Goal: Task Accomplishment & Management: Manage account settings

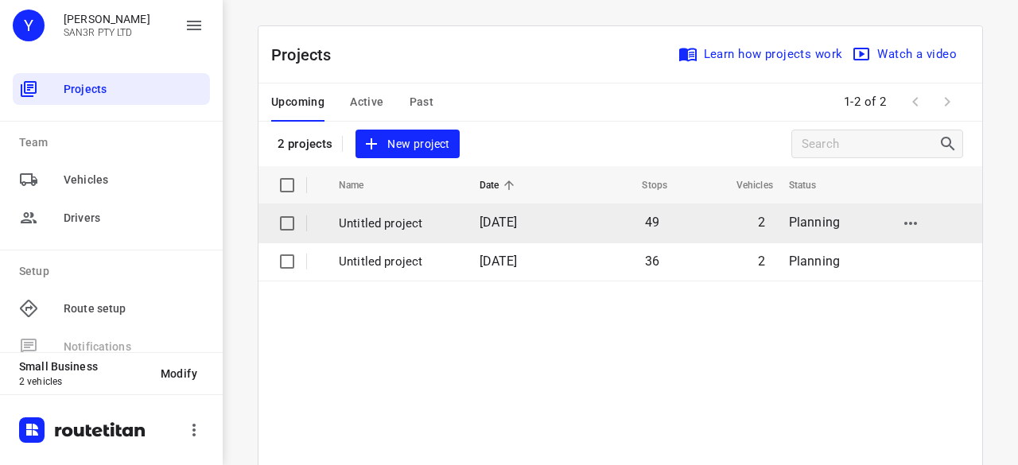
click at [576, 231] on td "49" at bounding box center [620, 223] width 102 height 38
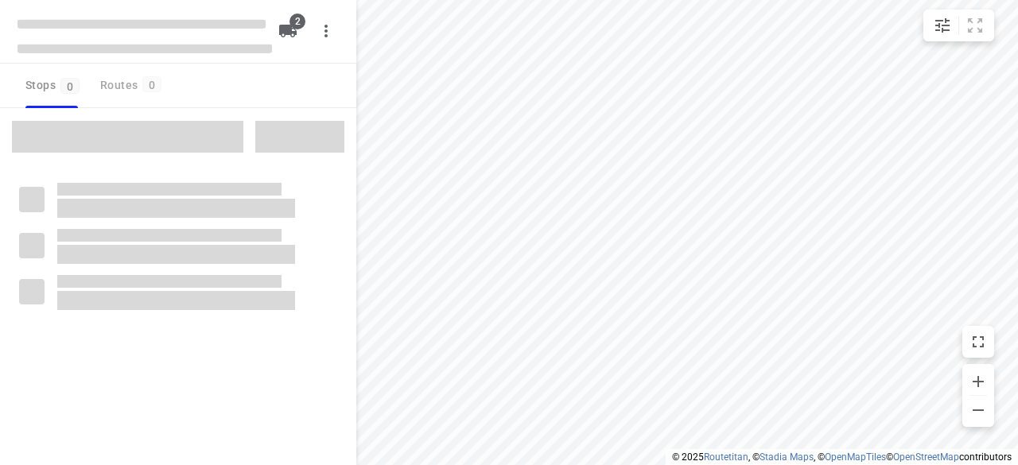
type input "distance"
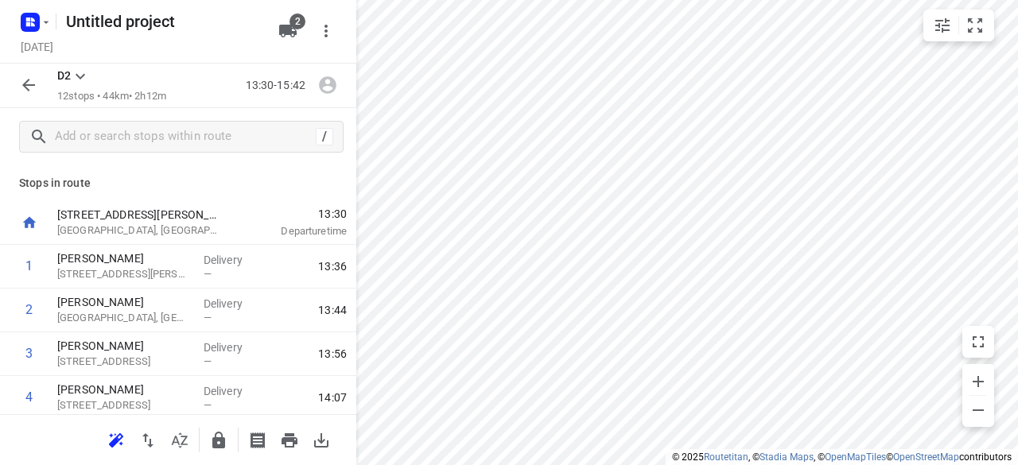
click at [38, 94] on button "button" at bounding box center [29, 85] width 32 height 32
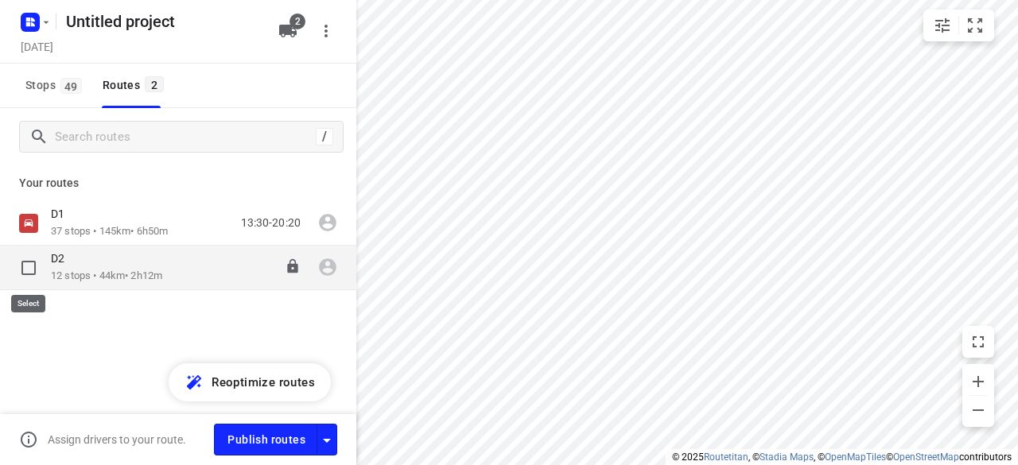
click at [37, 271] on input "checkbox" at bounding box center [29, 268] width 32 height 32
checkbox input "true"
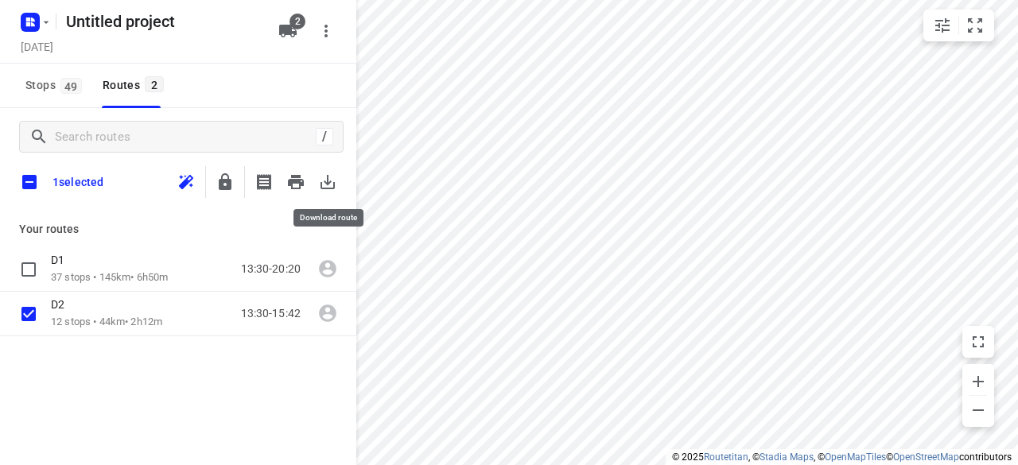
click at [326, 179] on icon "button" at bounding box center [327, 182] width 19 height 19
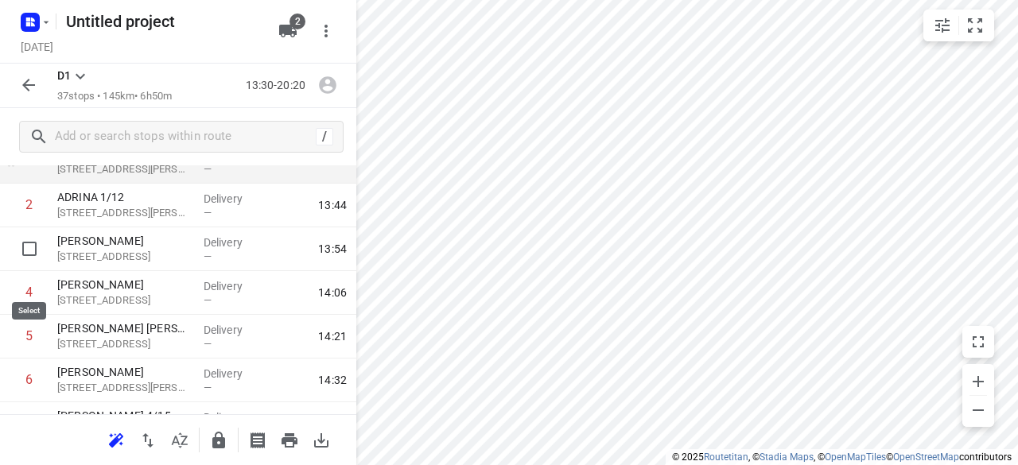
scroll to position [159, 0]
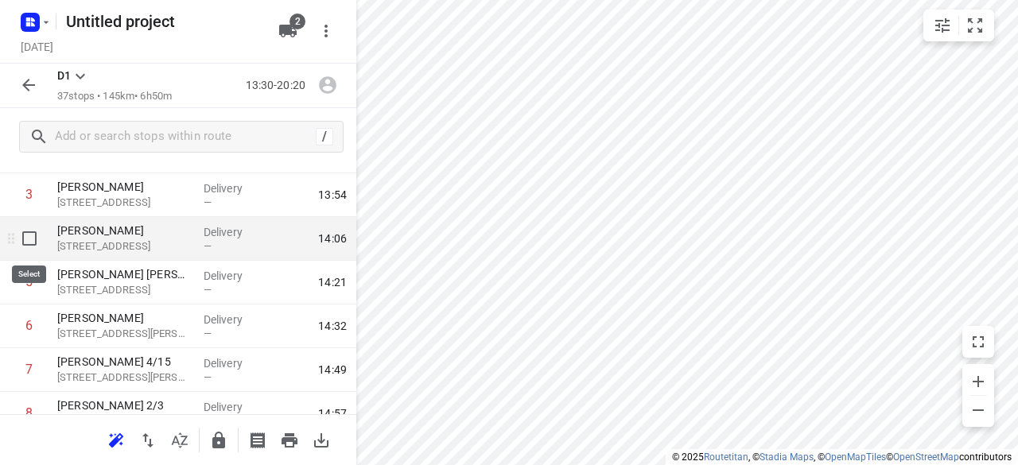
click at [33, 234] on input "checkbox" at bounding box center [30, 239] width 32 height 32
checkbox input "true"
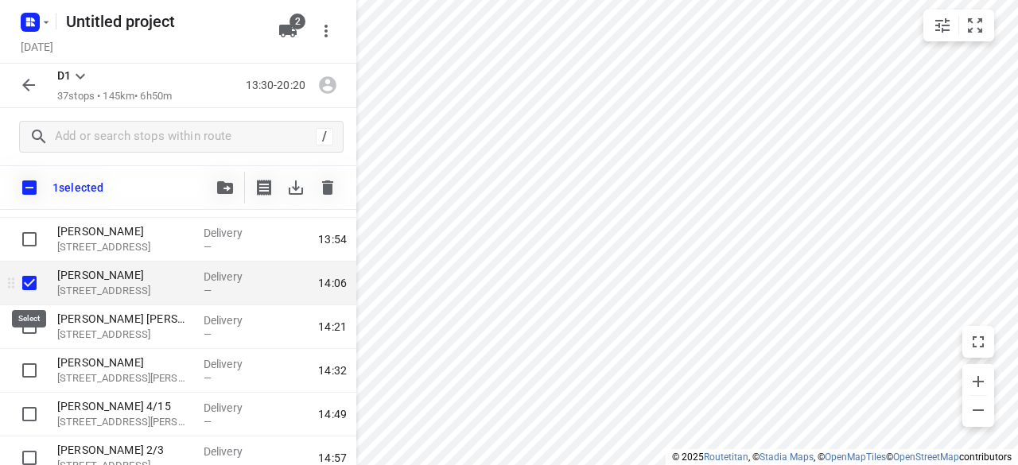
click at [35, 276] on input "checkbox" at bounding box center [30, 283] width 32 height 32
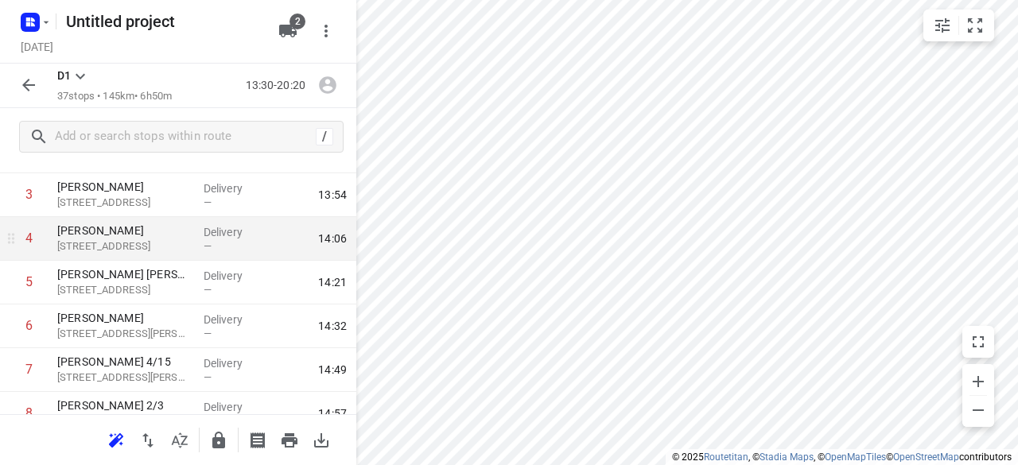
click at [29, 93] on icon "button" at bounding box center [28, 85] width 19 height 19
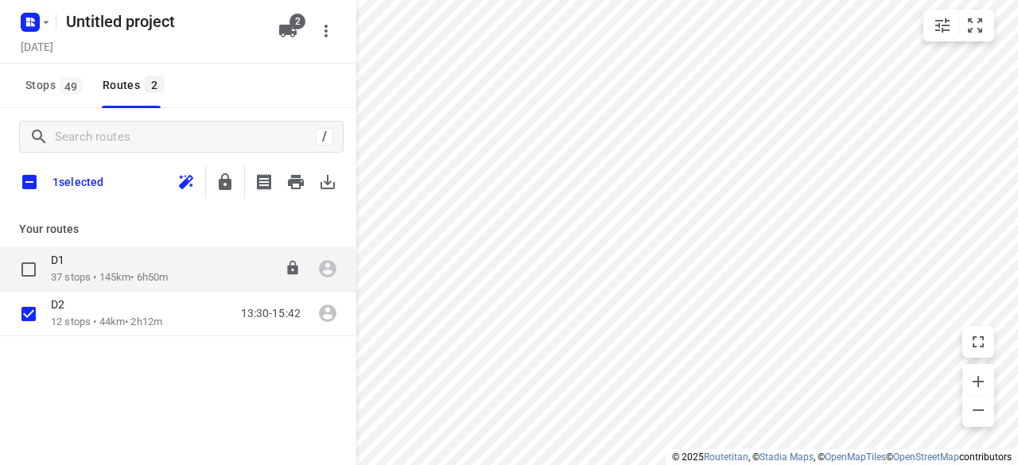
click at [91, 279] on p "37 stops • 145km • 6h50m" at bounding box center [109, 277] width 117 height 15
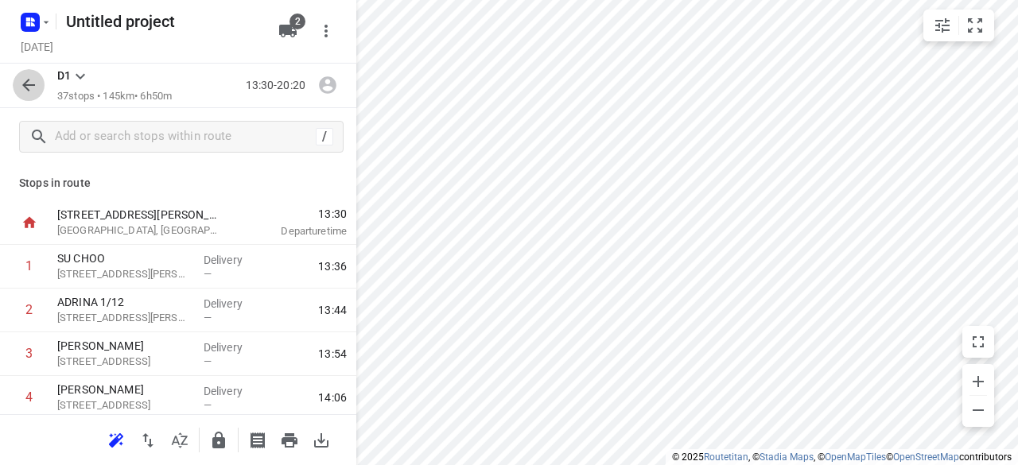
click at [41, 90] on button "button" at bounding box center [29, 85] width 32 height 32
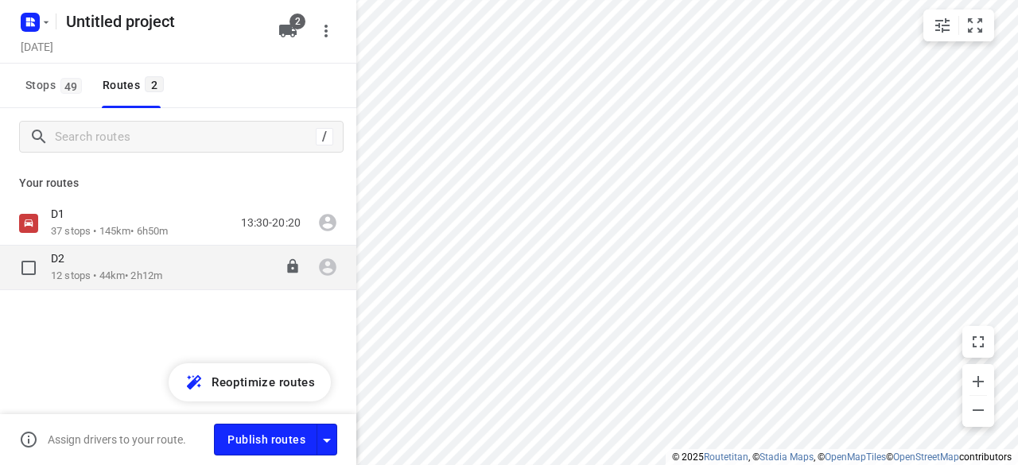
click at [85, 266] on div "D2" at bounding box center [106, 259] width 111 height 17
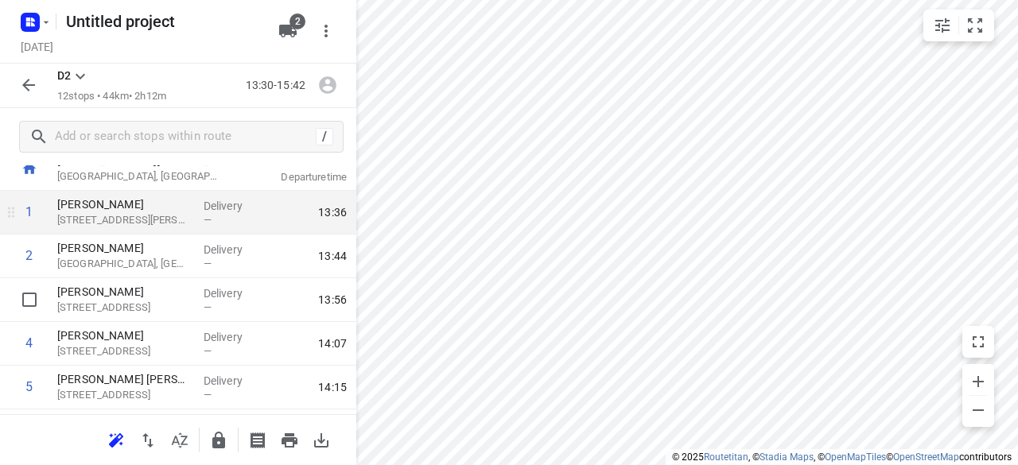
scroll to position [80, 0]
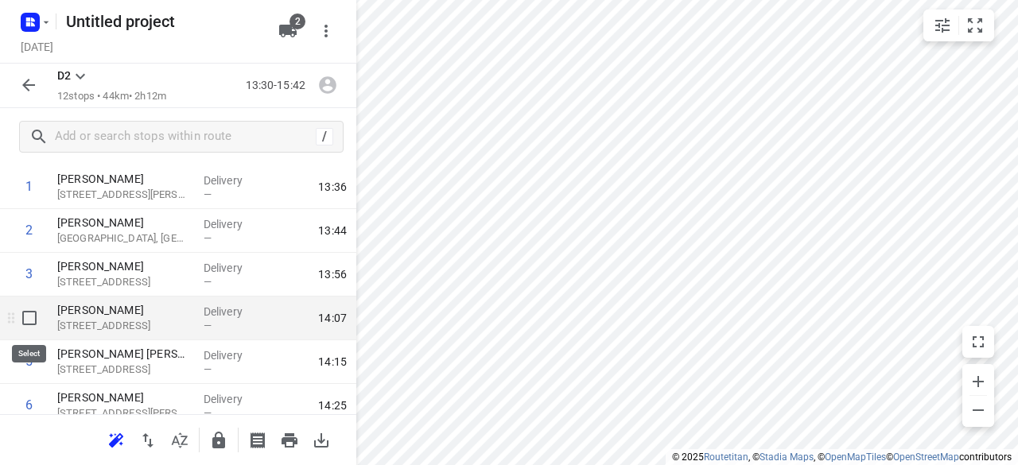
click at [40, 318] on input "checkbox" at bounding box center [30, 318] width 32 height 32
checkbox input "true"
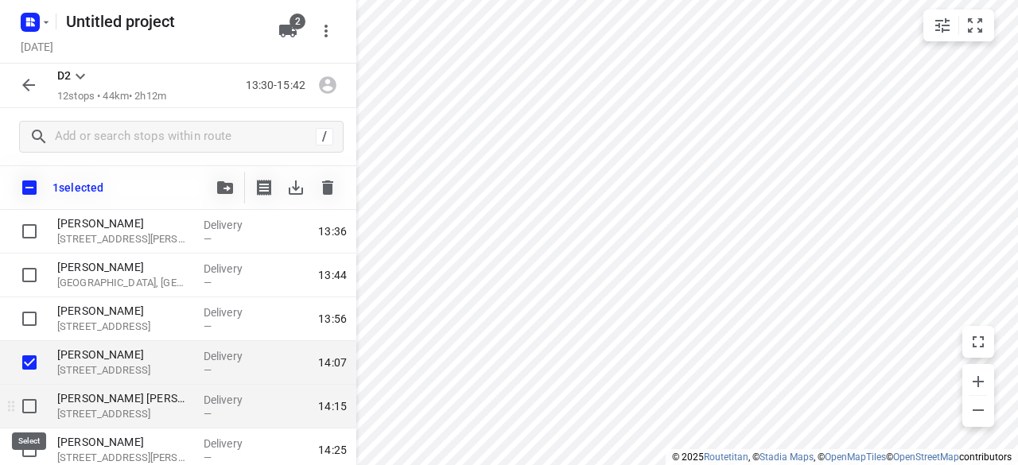
click at [25, 396] on input "checkbox" at bounding box center [30, 406] width 32 height 32
checkbox input "true"
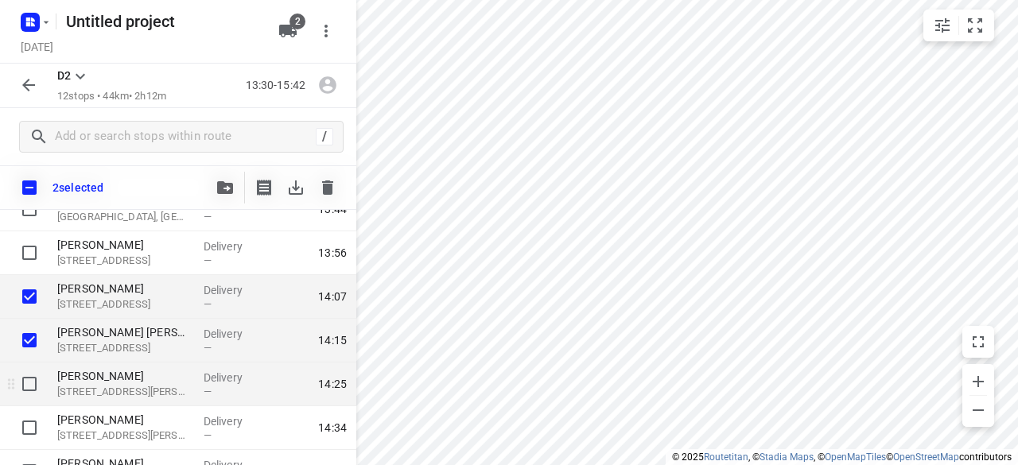
scroll to position [159, 0]
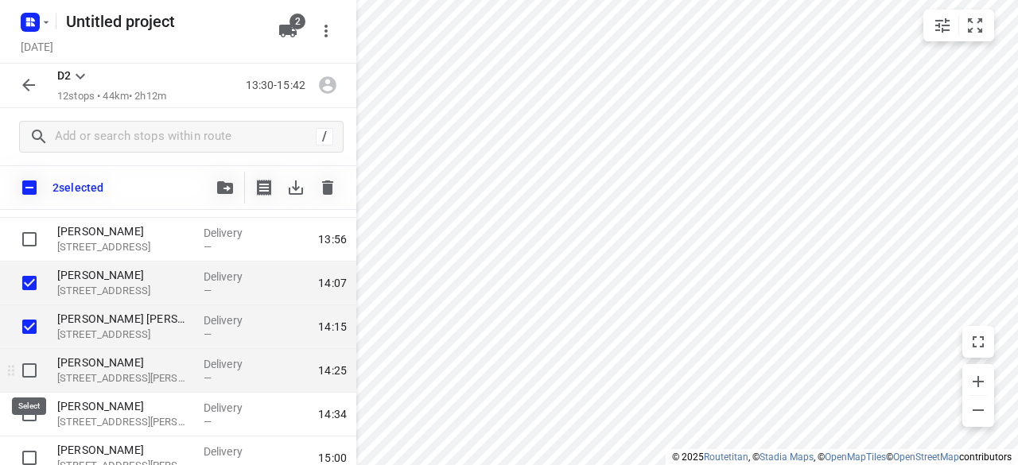
click at [27, 365] on input "checkbox" at bounding box center [30, 371] width 32 height 32
checkbox input "true"
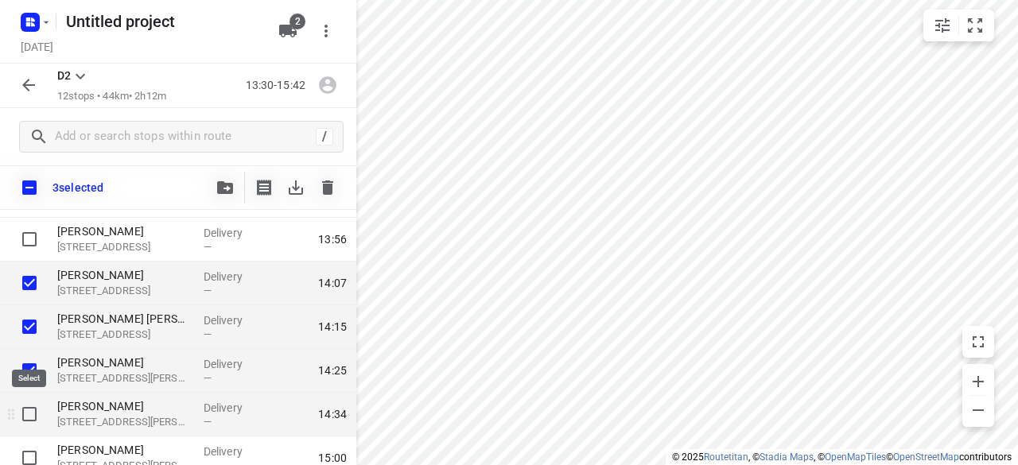
click at [33, 411] on input "checkbox" at bounding box center [30, 414] width 32 height 32
checkbox input "true"
click at [235, 194] on button "button" at bounding box center [225, 188] width 32 height 32
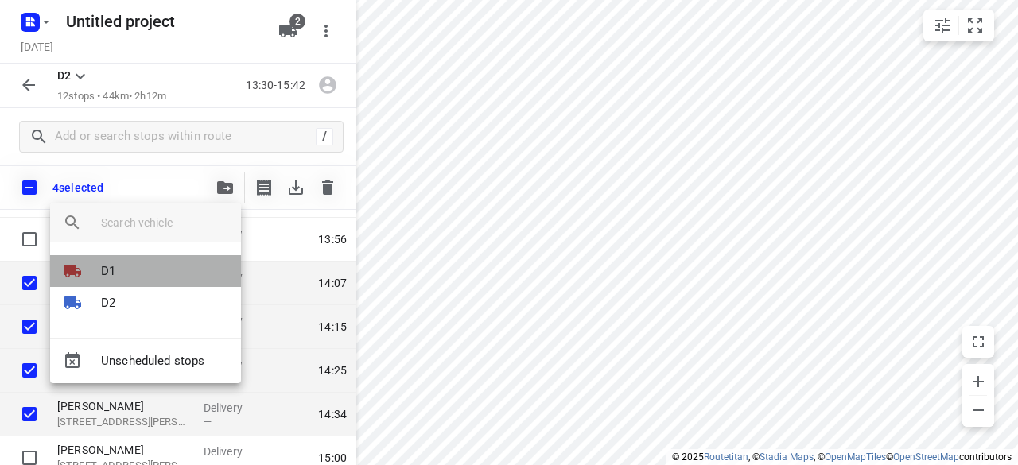
click at [99, 271] on div at bounding box center [82, 271] width 38 height 19
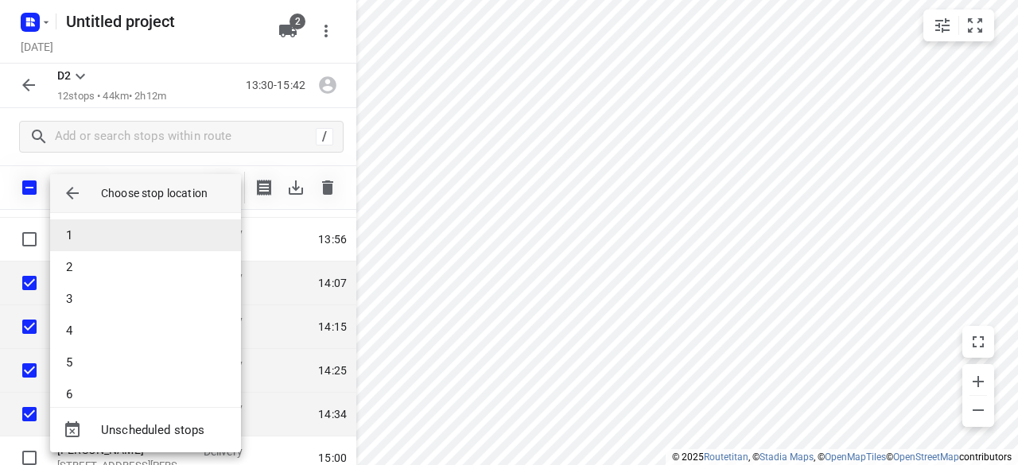
click at [86, 227] on li "1" at bounding box center [145, 235] width 191 height 32
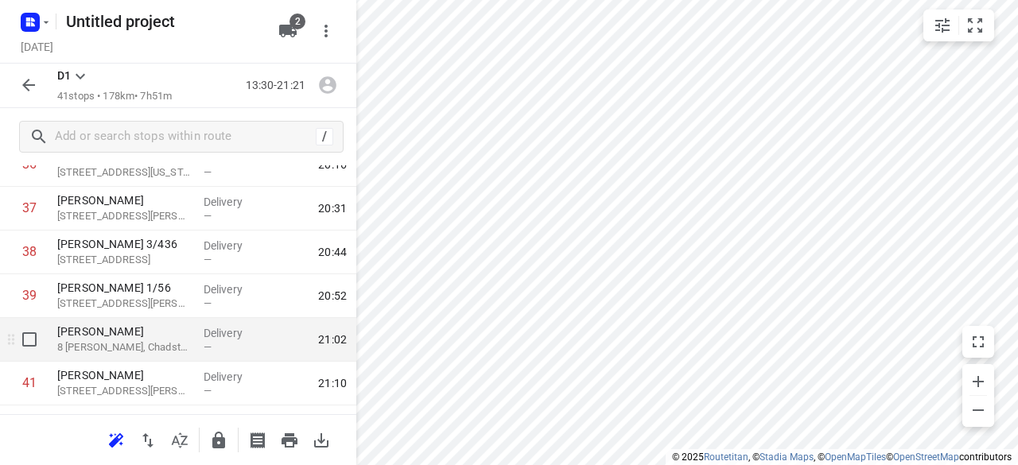
scroll to position [1667, 0]
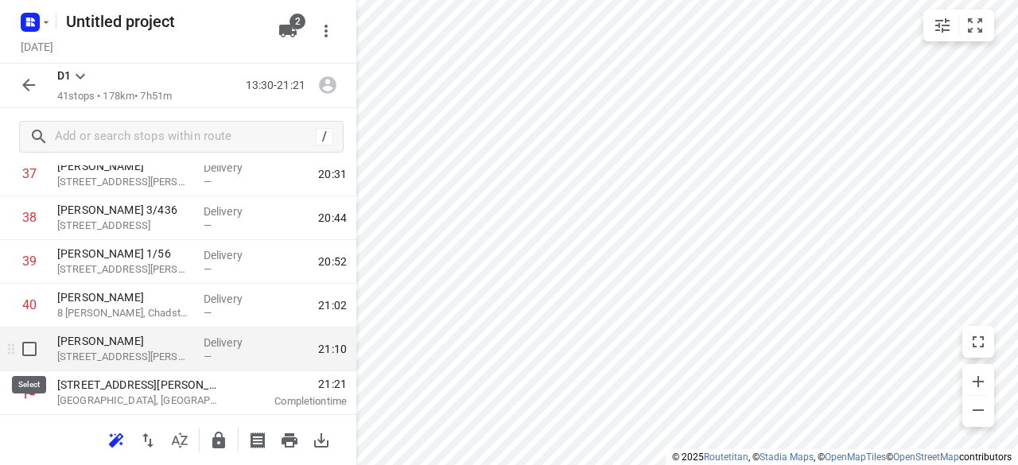
click at [29, 349] on input "checkbox" at bounding box center [30, 349] width 32 height 32
checkbox input "true"
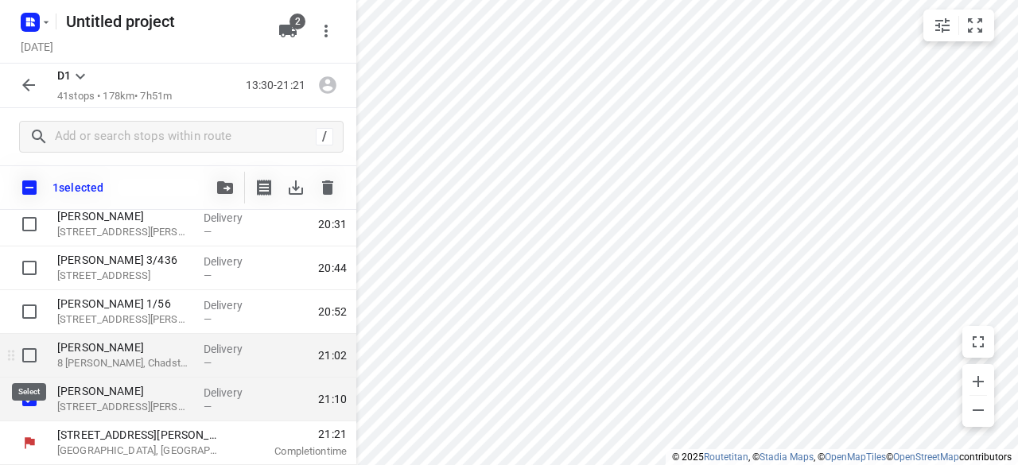
scroll to position [1660, 0]
click at [33, 362] on input "checkbox" at bounding box center [30, 356] width 32 height 32
checkbox input "true"
click at [223, 194] on button "button" at bounding box center [225, 188] width 32 height 32
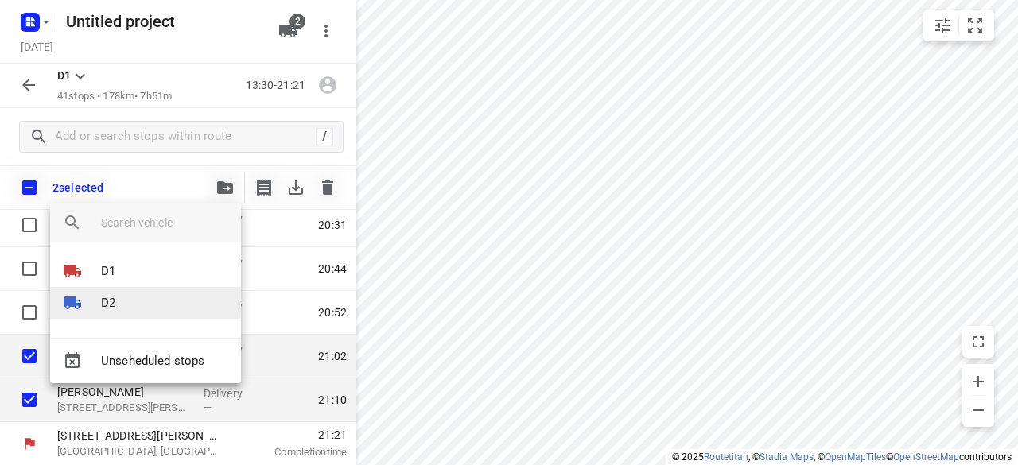
click at [120, 293] on li "D2" at bounding box center [145, 303] width 191 height 32
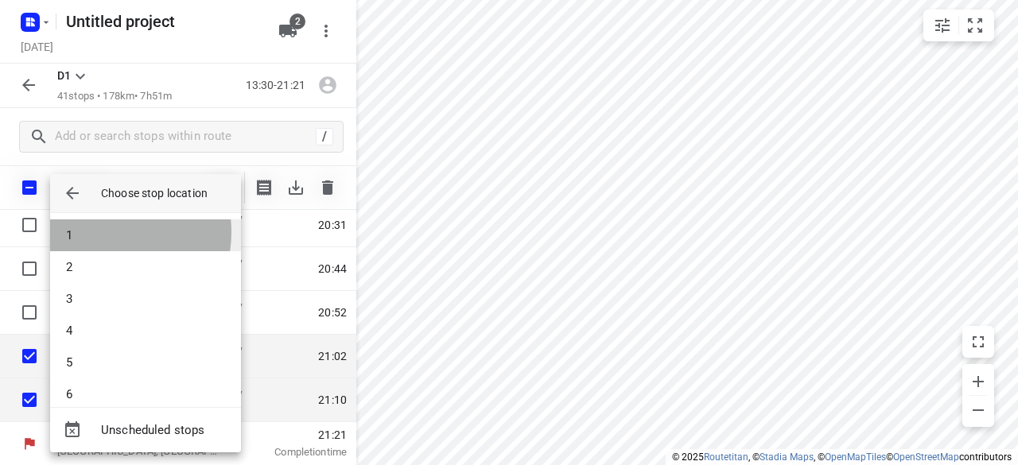
click at [103, 232] on li "1" at bounding box center [145, 235] width 191 height 32
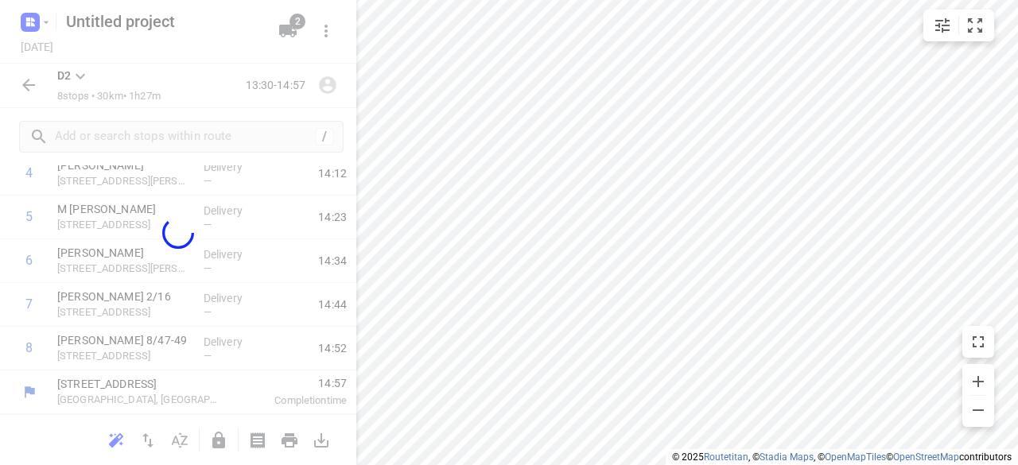
scroll to position [223, 0]
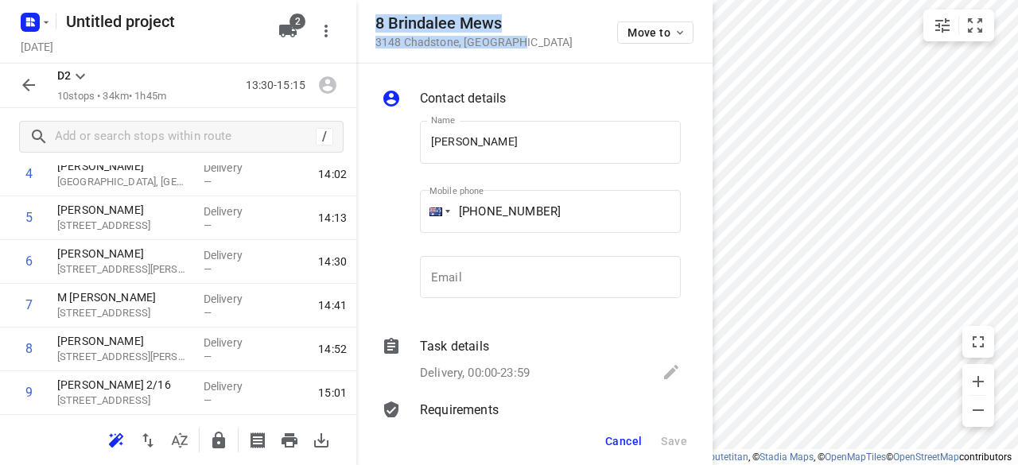
drag, startPoint x: 536, startPoint y: 49, endPoint x: 369, endPoint y: 17, distance: 170.1
click at [369, 17] on div "[STREET_ADDRESS] Move to" at bounding box center [534, 32] width 356 height 64
copy div "[STREET_ADDRESS]"
click at [283, 28] on icon "button" at bounding box center [287, 31] width 17 height 13
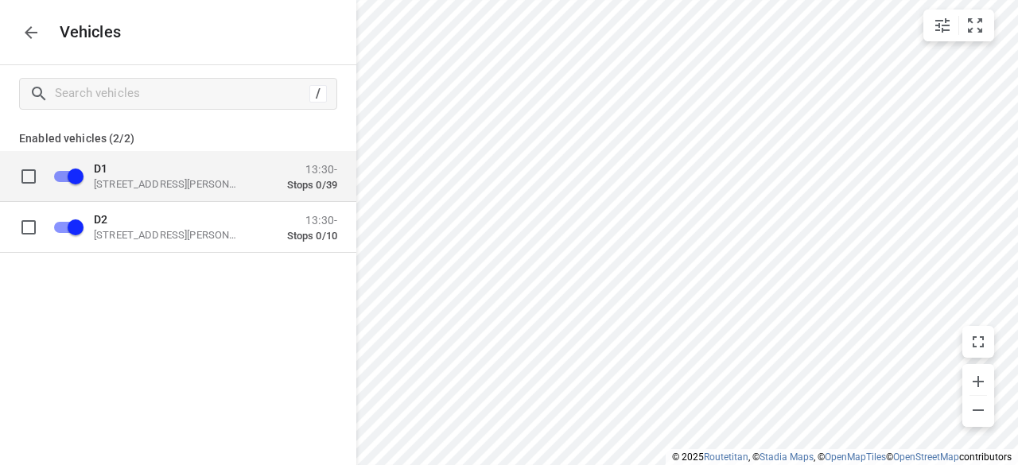
click at [167, 196] on div "D1 [STREET_ADDRESS][PERSON_NAME] 13:30- Stops 0/39" at bounding box center [191, 176] width 293 height 50
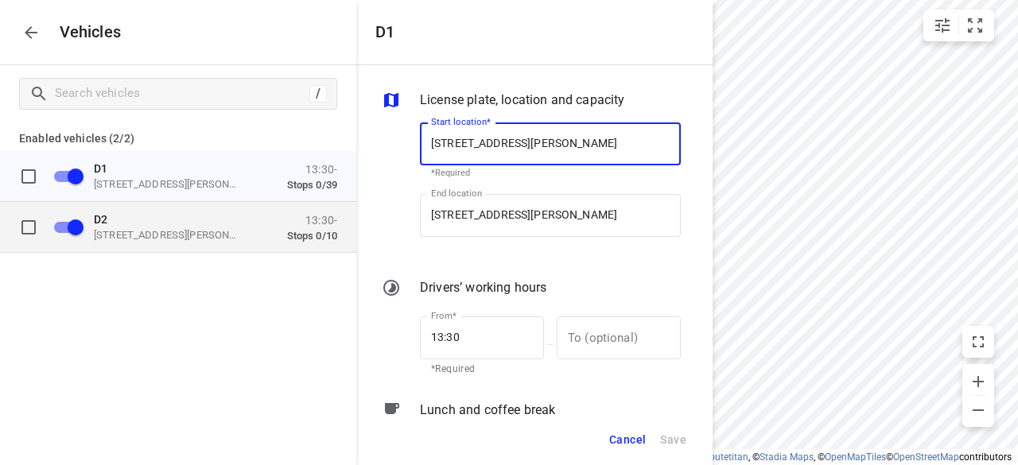
click at [171, 231] on p "[STREET_ADDRESS][PERSON_NAME]" at bounding box center [173, 234] width 159 height 13
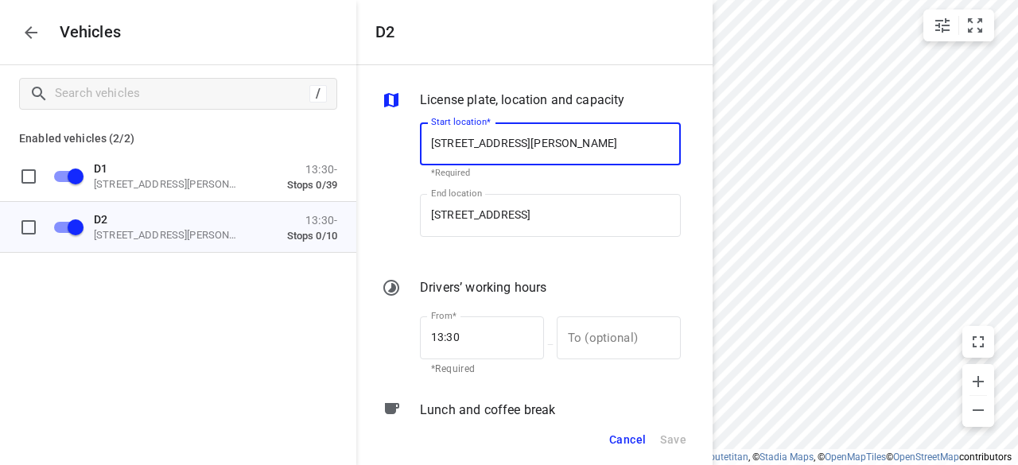
click at [488, 237] on div "End location [STREET_ADDRESS] End location" at bounding box center [550, 222] width 261 height 56
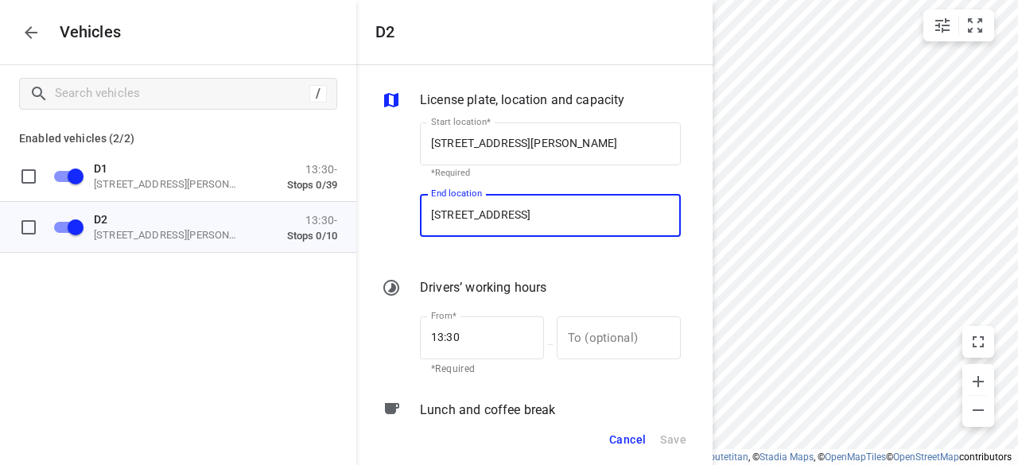
click at [488, 228] on input "[STREET_ADDRESS]" at bounding box center [550, 215] width 261 height 43
paste input "8 Brindalee Mews 3148 Chadstone"
type input "[STREET_ADDRESS]"
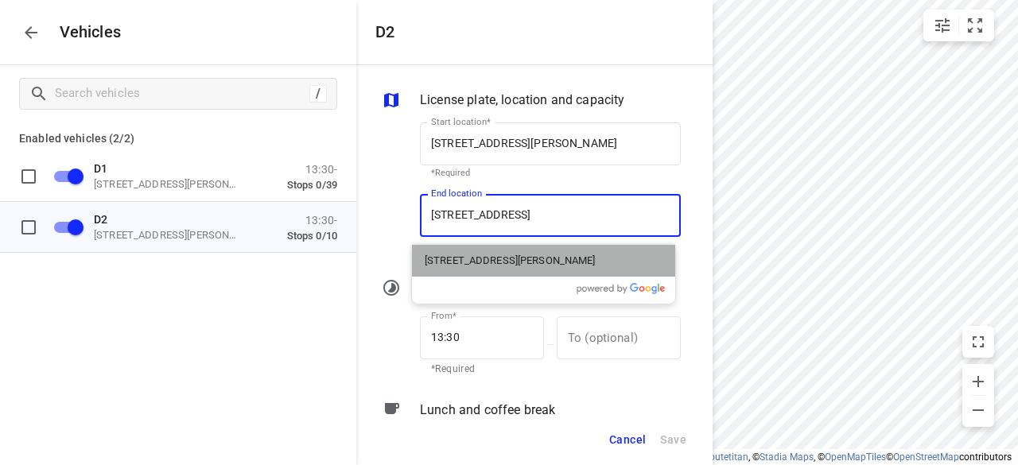
click at [472, 258] on p "[STREET_ADDRESS][PERSON_NAME]" at bounding box center [510, 261] width 171 height 16
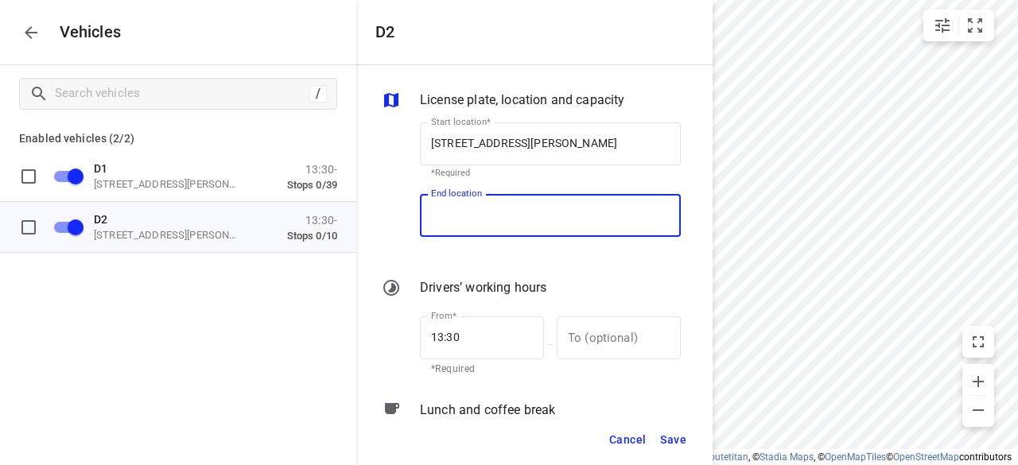
type input "[STREET_ADDRESS][PERSON_NAME]"
click at [674, 434] on span "Save" at bounding box center [673, 440] width 26 height 20
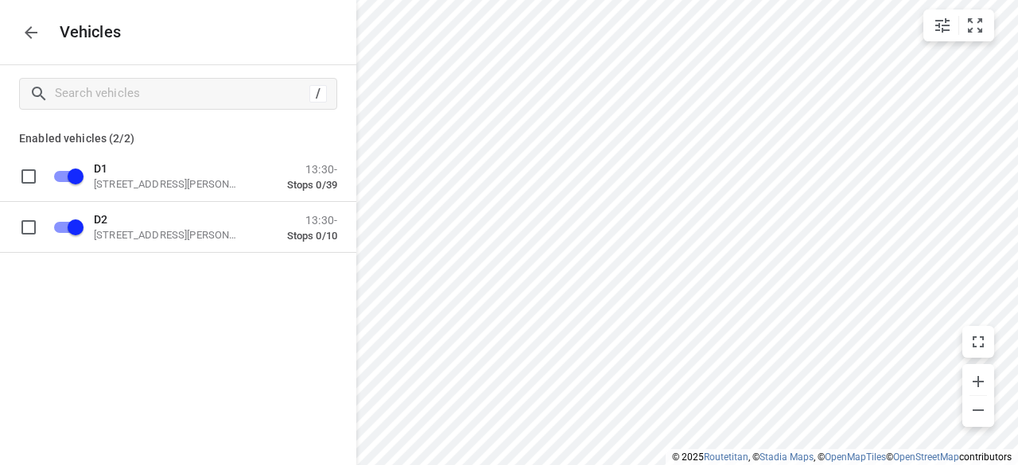
click at [54, 60] on div "Vehicles" at bounding box center [178, 32] width 356 height 64
click at [19, 30] on button "button" at bounding box center [31, 33] width 32 height 32
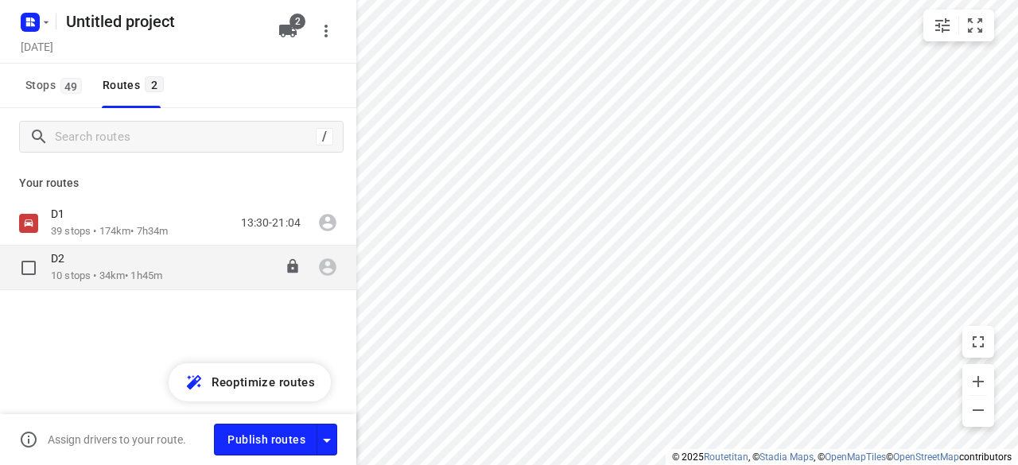
click at [162, 260] on div "D2" at bounding box center [106, 259] width 111 height 17
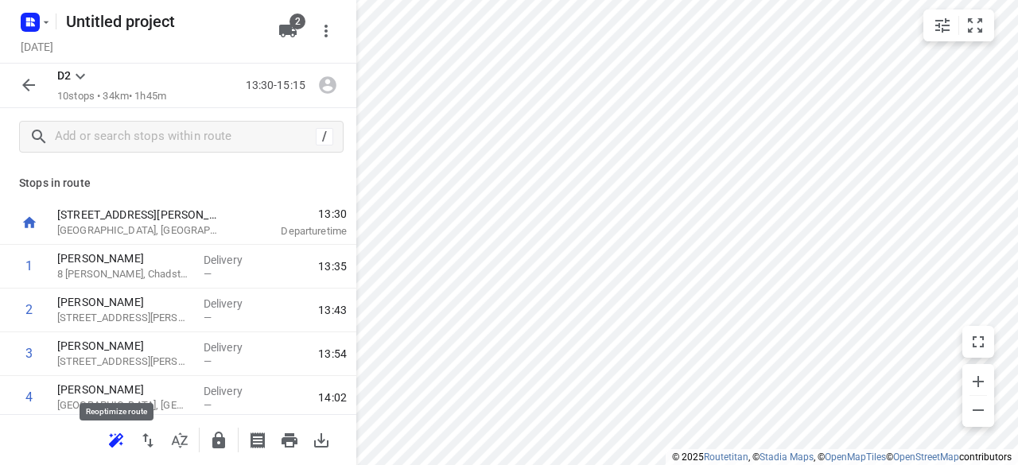
click at [119, 432] on icon "button" at bounding box center [116, 440] width 19 height 19
click at [41, 95] on div at bounding box center [29, 85] width 32 height 32
click at [33, 89] on icon "button" at bounding box center [28, 85] width 19 height 19
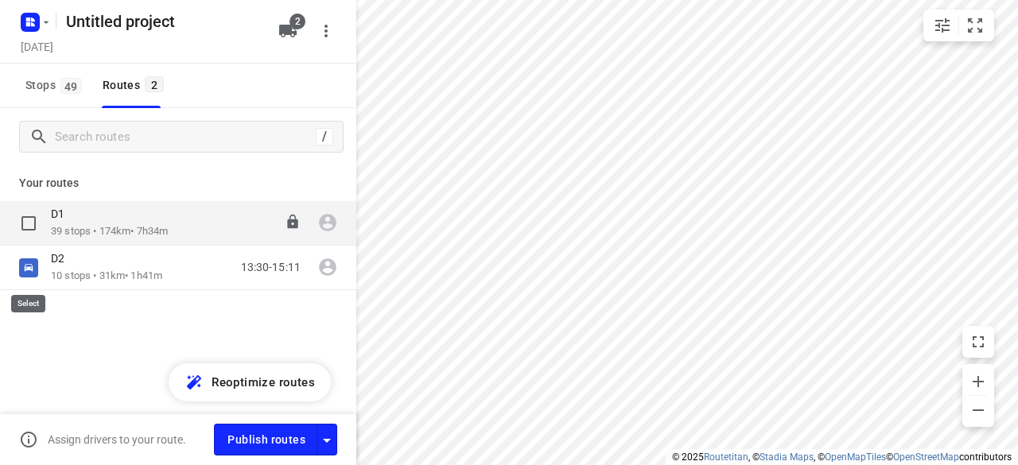
click at [0, 0] on input "checkbox" at bounding box center [0, 0] width 0 height 0
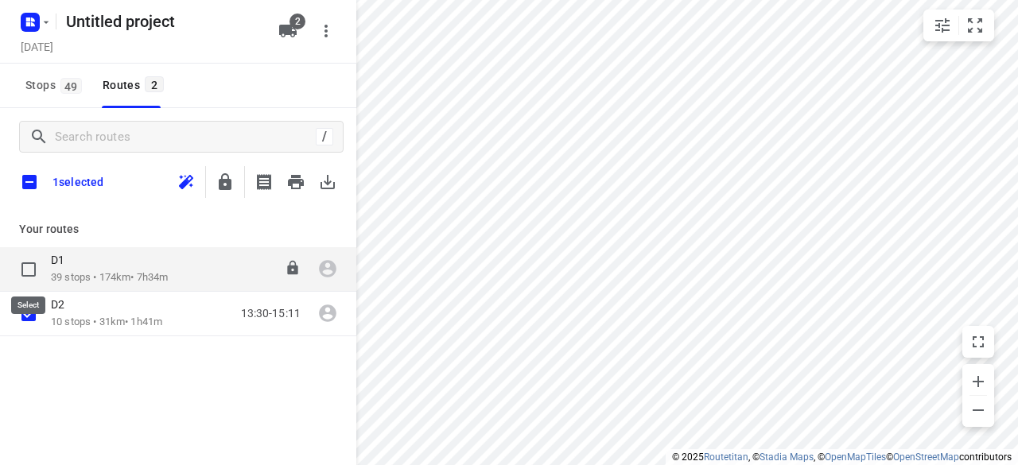
checkbox input "true"
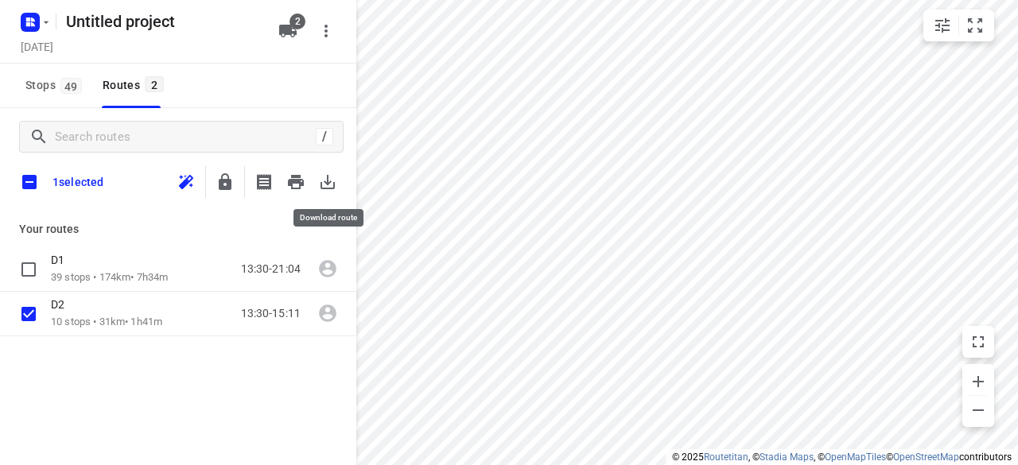
click at [318, 184] on icon "button" at bounding box center [327, 182] width 19 height 19
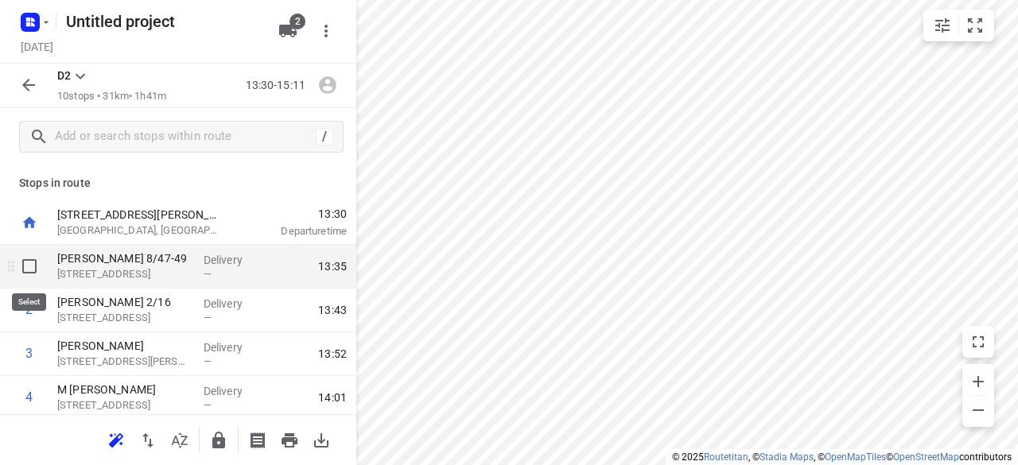
click at [37, 264] on input "checkbox" at bounding box center [30, 266] width 32 height 32
checkbox input "true"
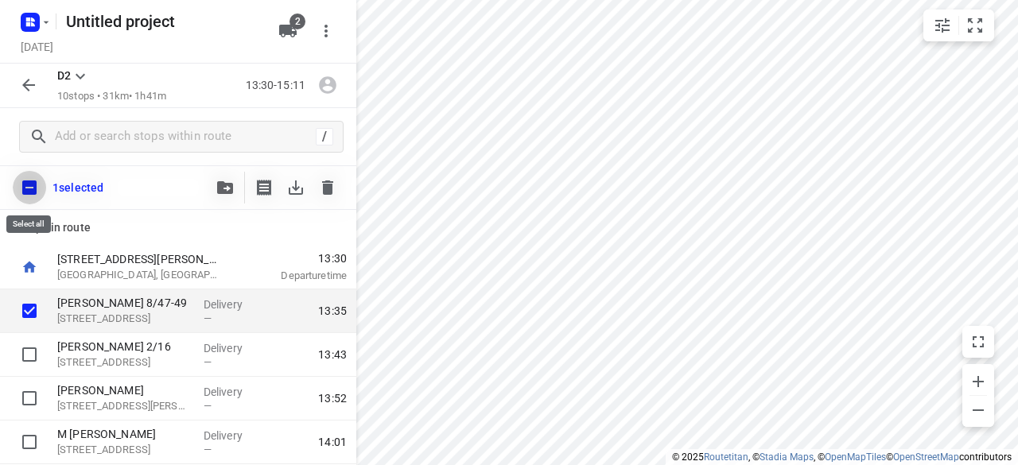
click at [33, 171] on input "checkbox" at bounding box center [29, 187] width 33 height 33
checkbox input "true"
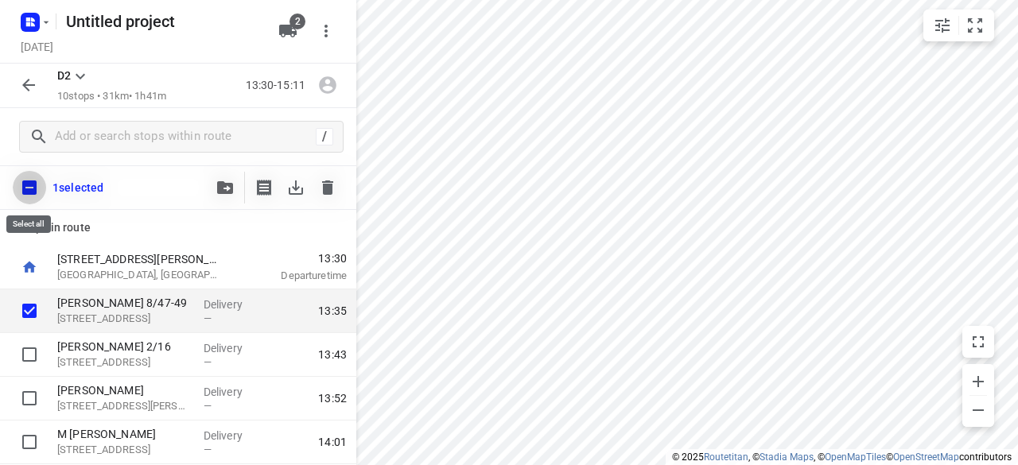
checkbox input "true"
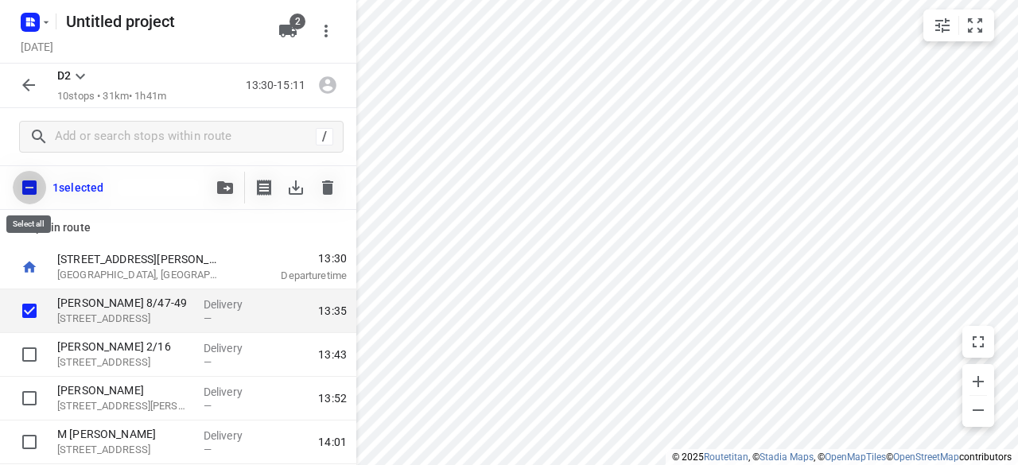
checkbox input "true"
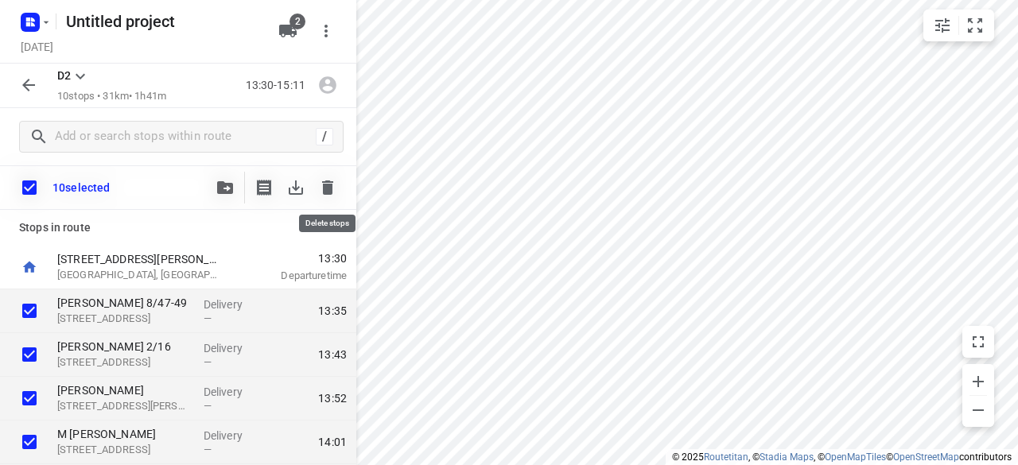
click at [323, 188] on icon "button" at bounding box center [327, 187] width 11 height 14
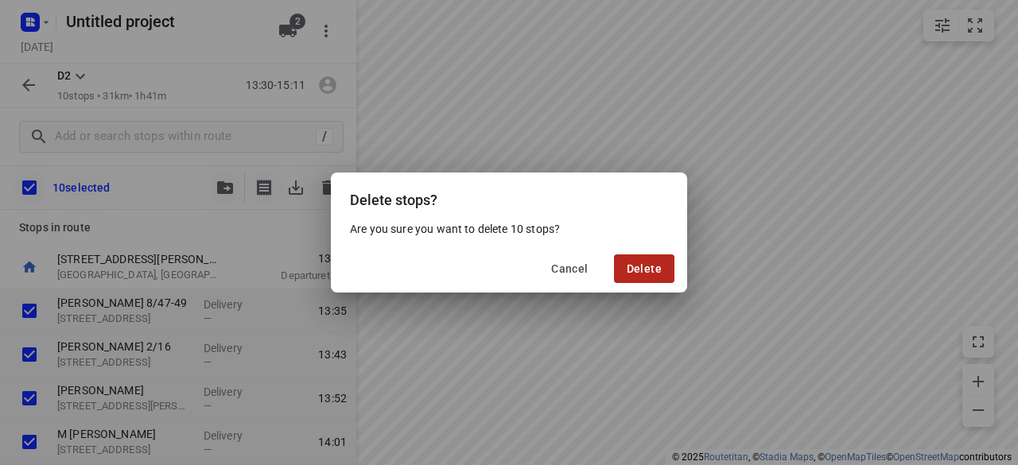
click at [654, 281] on button "Delete" at bounding box center [644, 268] width 60 height 29
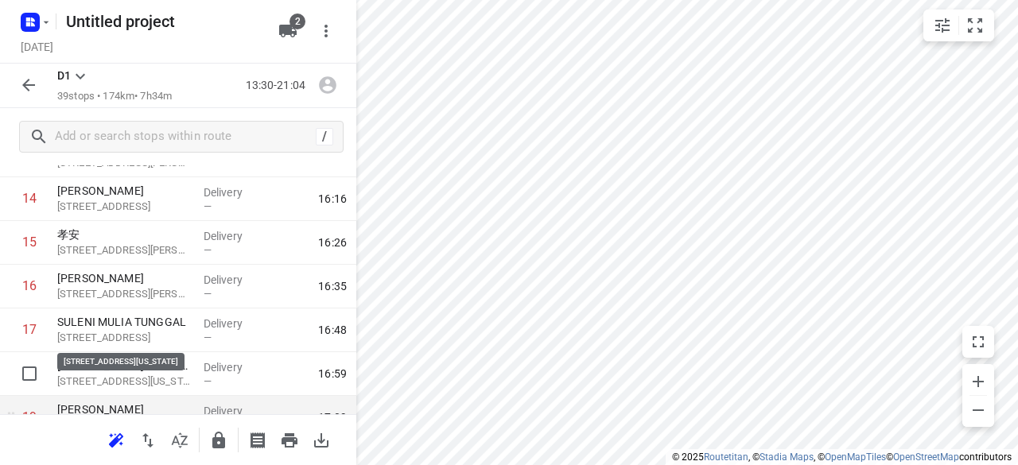
scroll to position [716, 0]
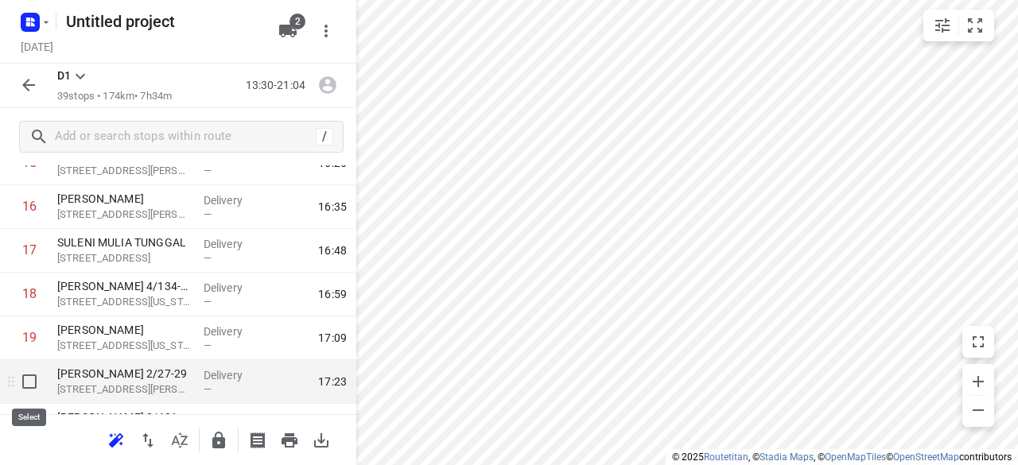
click at [31, 371] on input "checkbox" at bounding box center [30, 382] width 32 height 32
checkbox input "true"
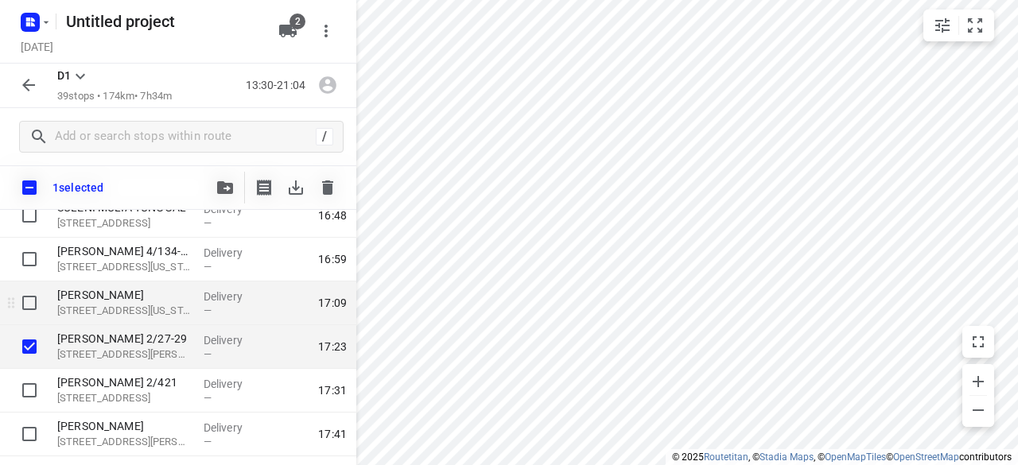
scroll to position [875, 0]
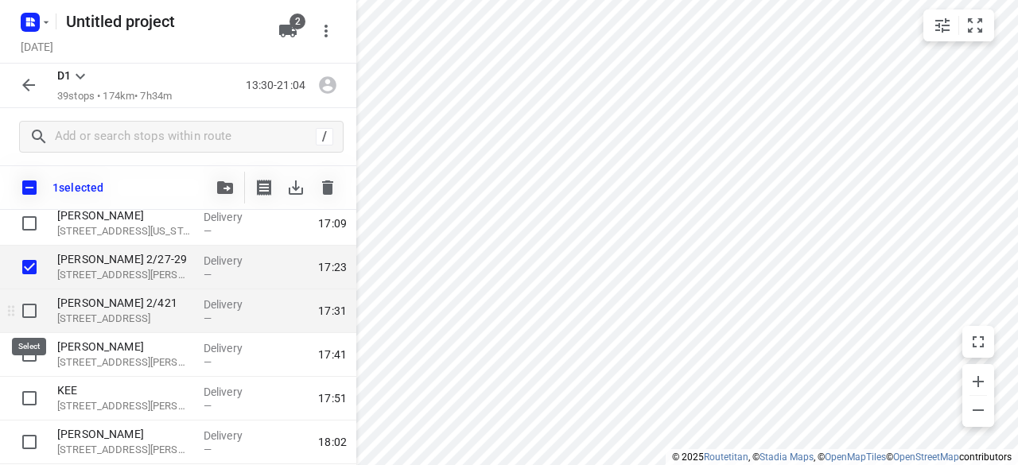
click at [22, 320] on input "checkbox" at bounding box center [30, 311] width 32 height 32
checkbox input "true"
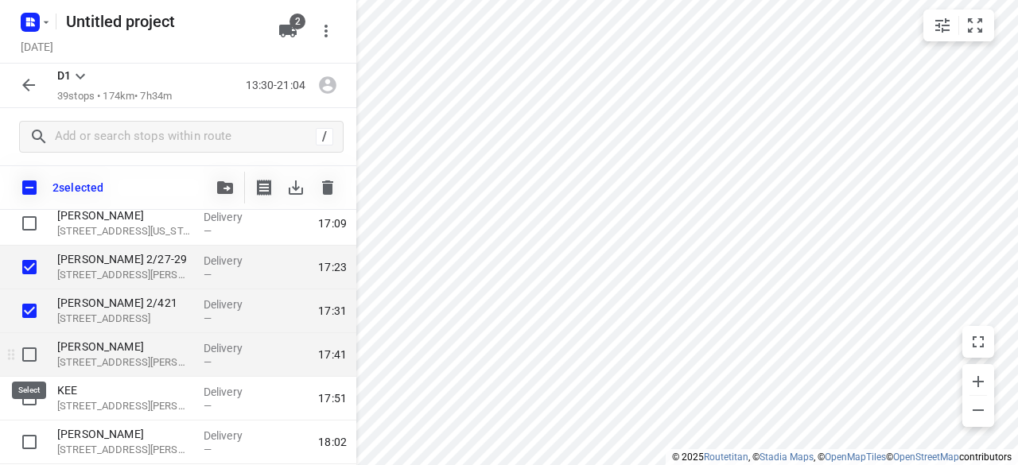
click at [32, 349] on input "checkbox" at bounding box center [30, 355] width 32 height 32
checkbox input "true"
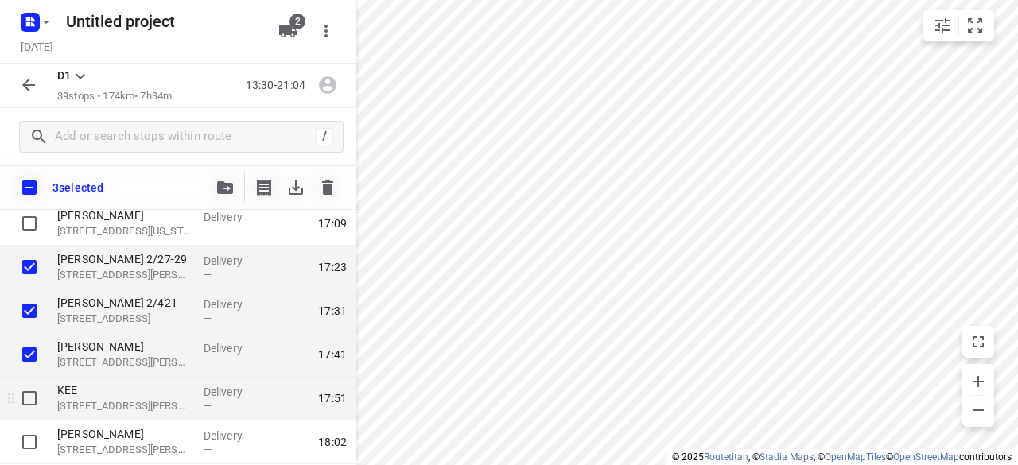
click at [52, 392] on div "KEE [STREET_ADDRESS][PERSON_NAME]" at bounding box center [124, 399] width 146 height 44
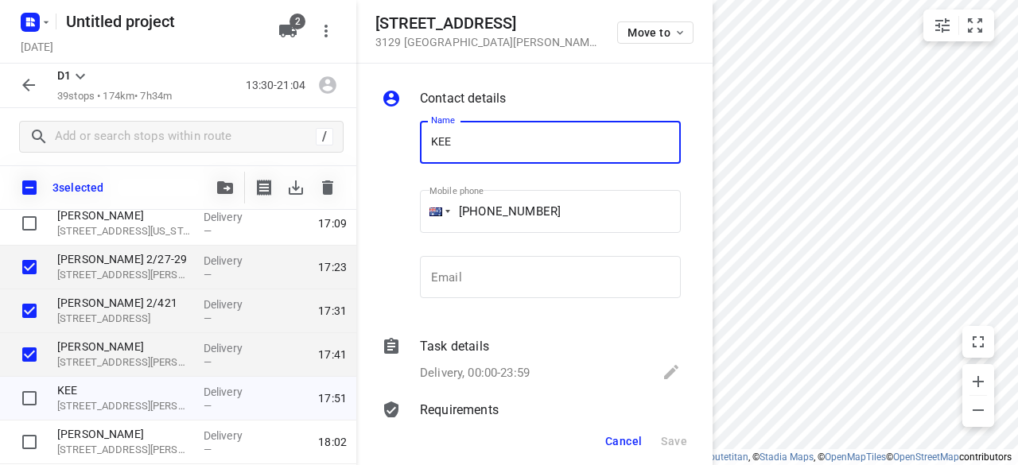
click at [604, 446] on button "Cancel" at bounding box center [623, 441] width 49 height 29
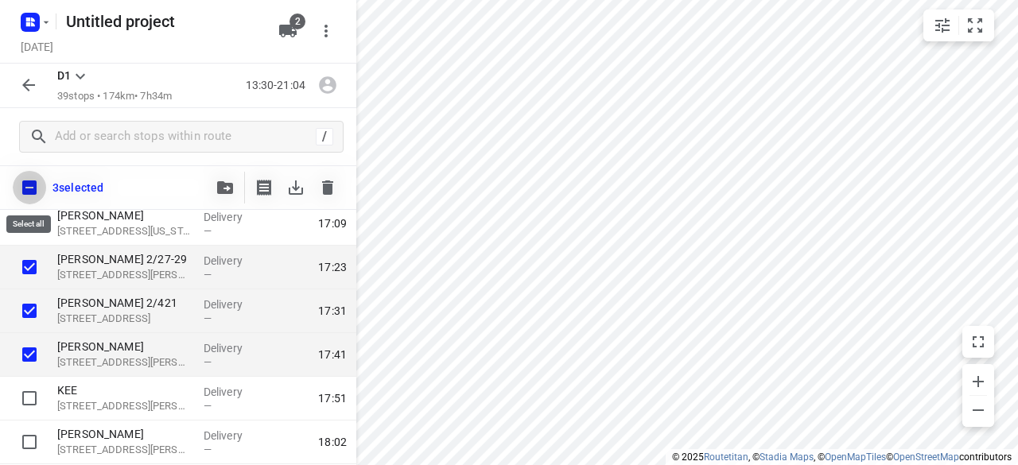
click at [22, 179] on input "checkbox" at bounding box center [29, 187] width 33 height 33
checkbox input "true"
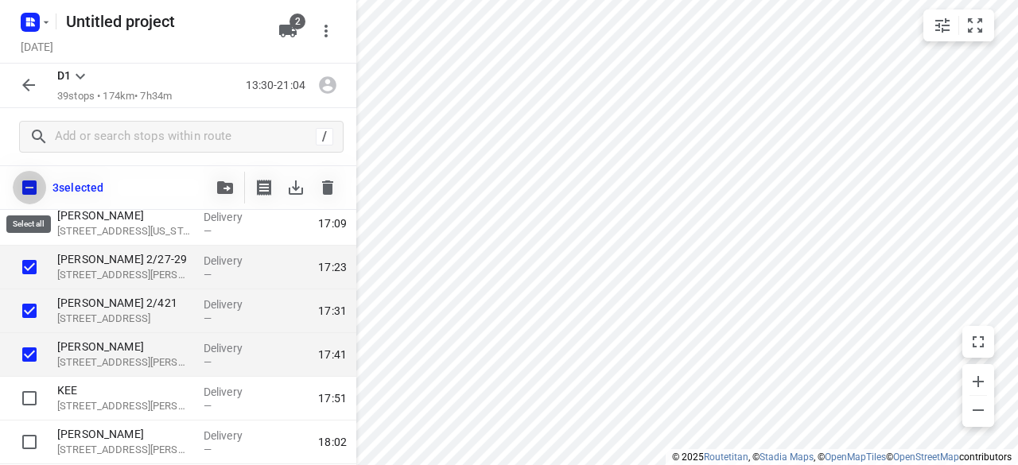
checkbox input "true"
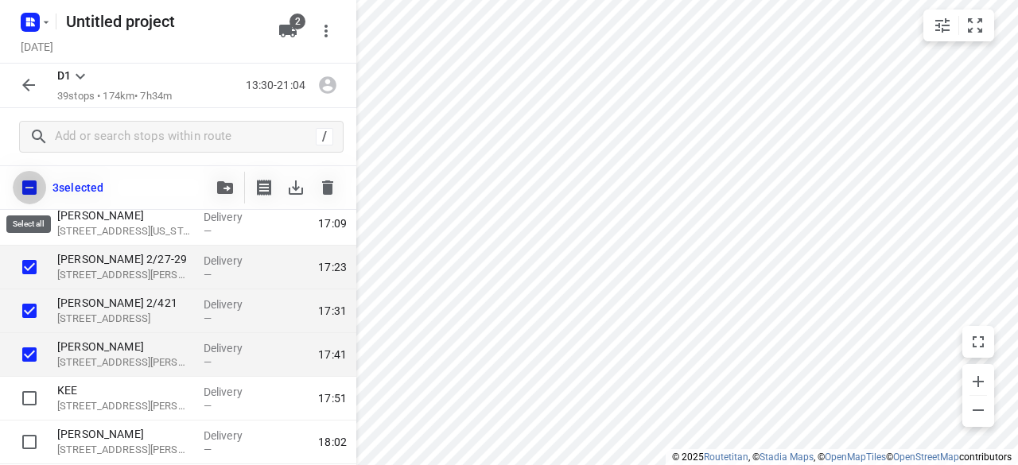
checkbox input "true"
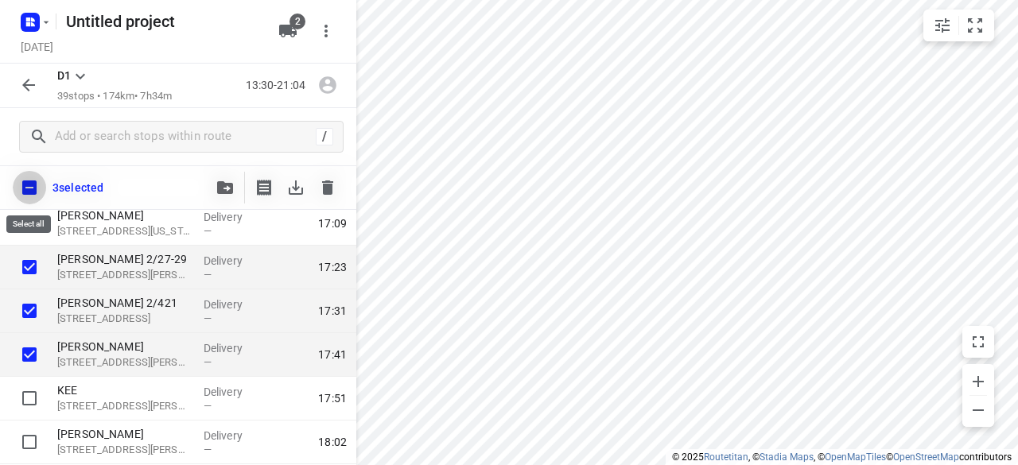
checkbox input "true"
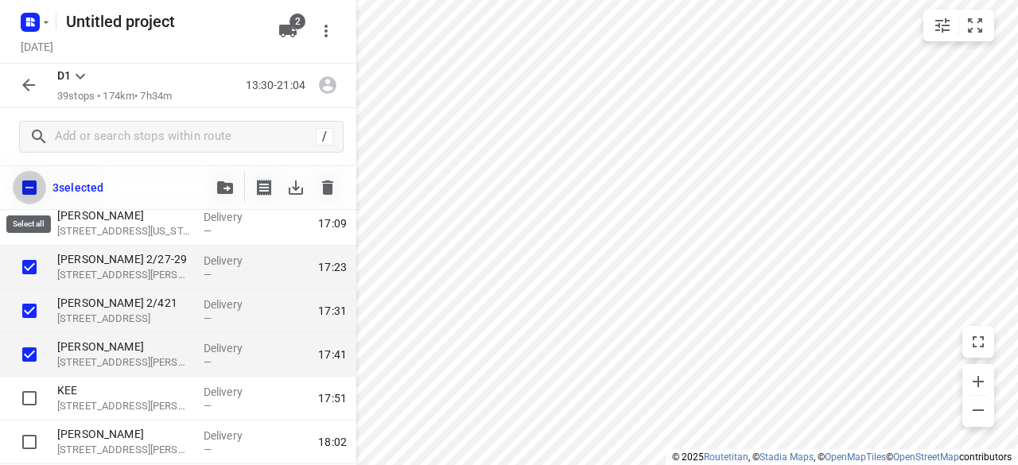
checkbox input "true"
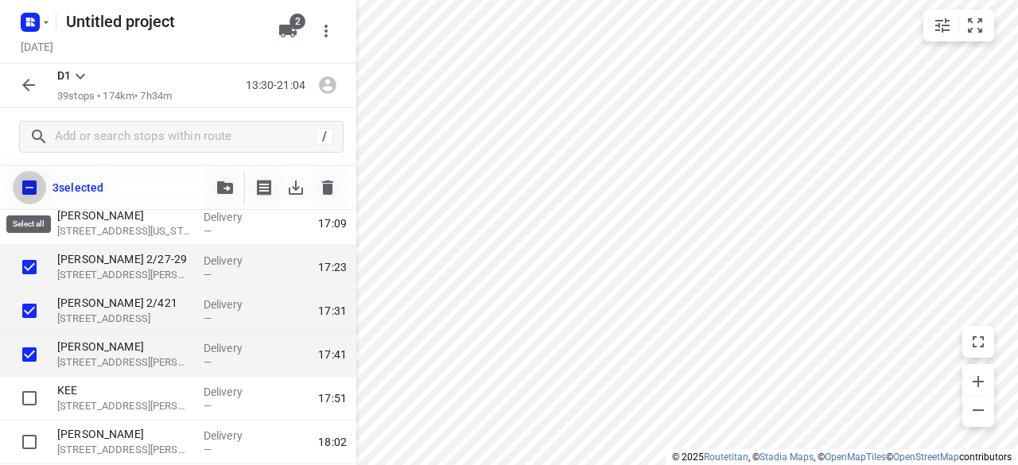
checkbox input "true"
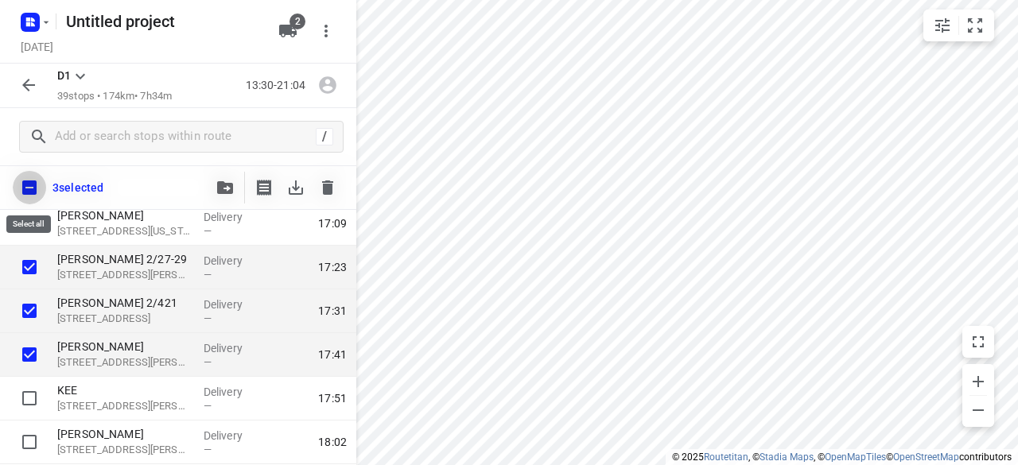
checkbox input "true"
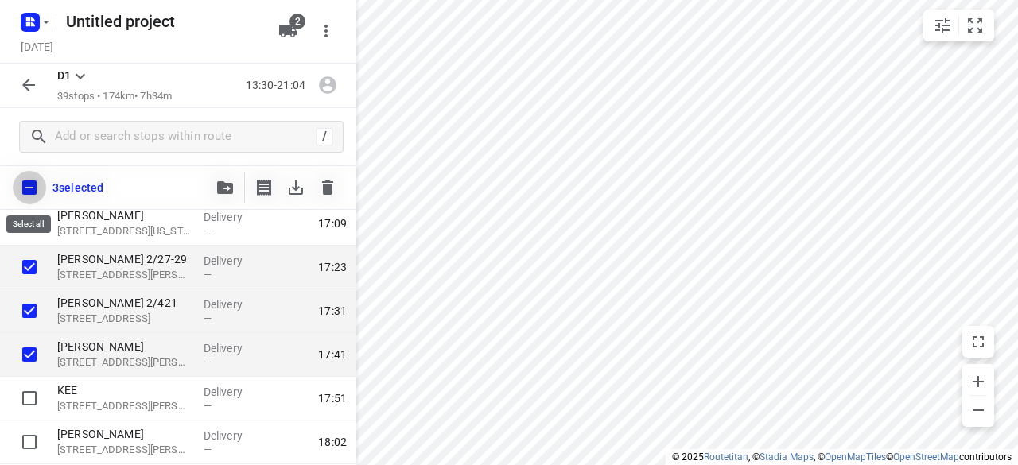
checkbox input "true"
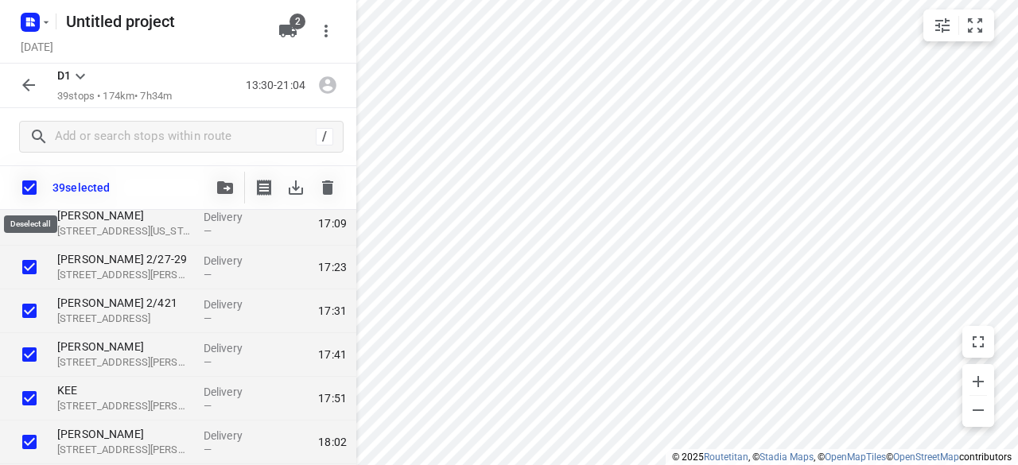
click at [22, 185] on input "checkbox" at bounding box center [29, 187] width 33 height 33
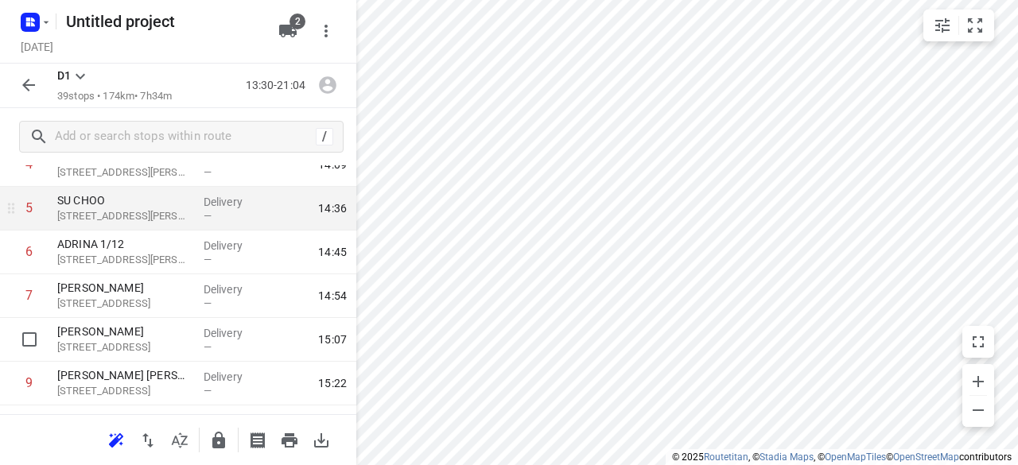
scroll to position [159, 0]
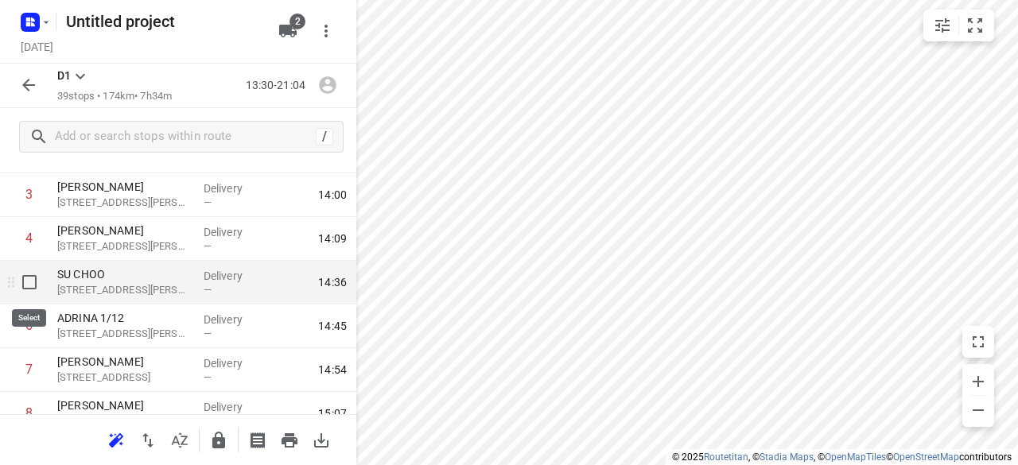
click at [25, 277] on input "checkbox" at bounding box center [30, 282] width 32 height 32
checkbox input "true"
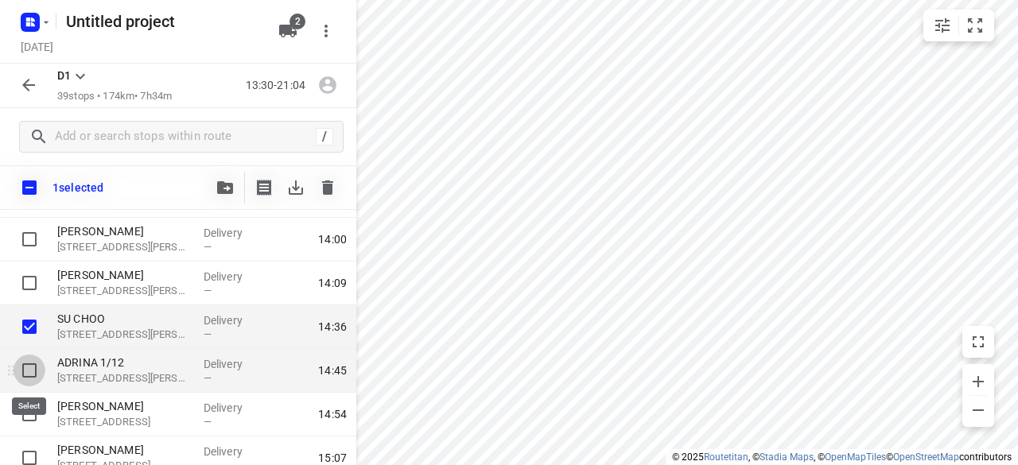
click at [36, 364] on input "checkbox" at bounding box center [30, 371] width 32 height 32
checkbox input "true"
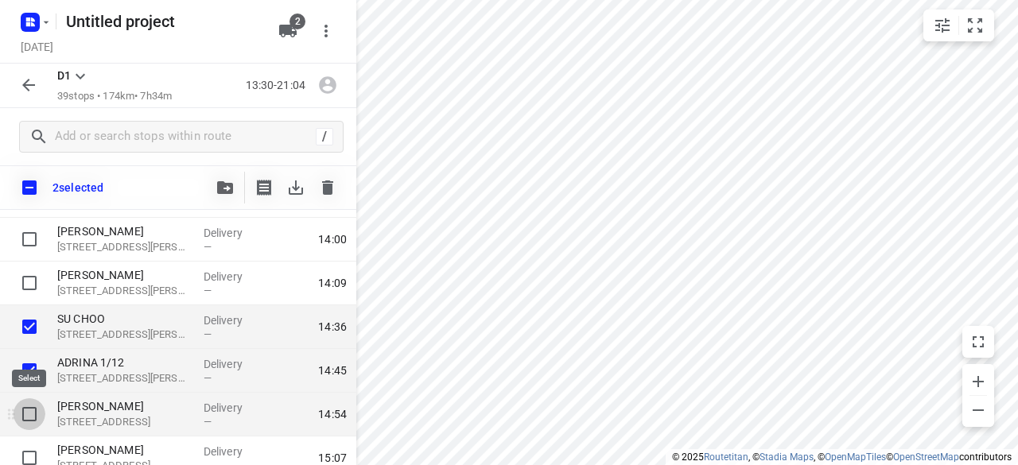
click at [42, 405] on input "checkbox" at bounding box center [30, 414] width 32 height 32
checkbox input "true"
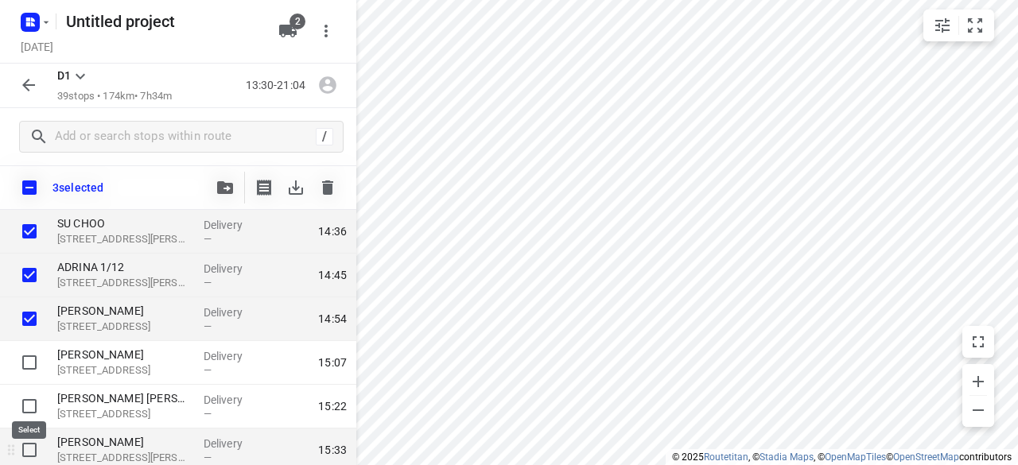
scroll to position [318, 0]
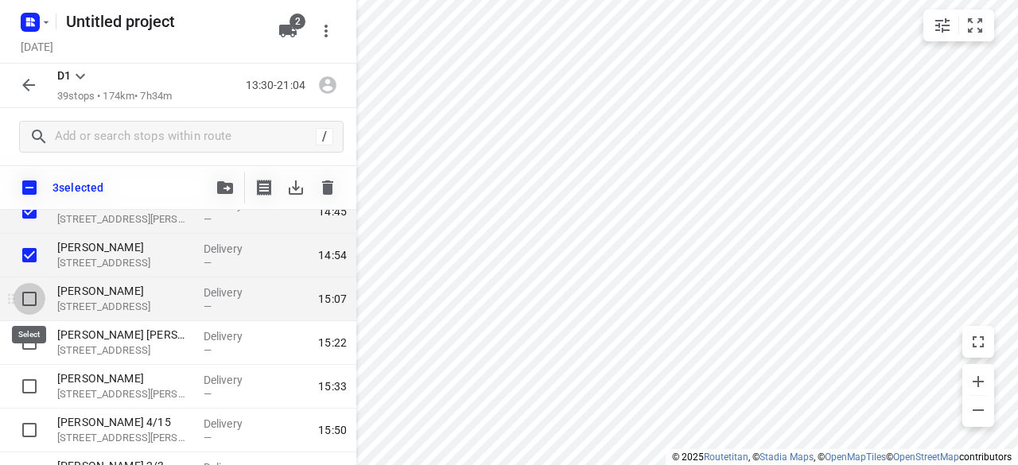
click at [32, 298] on input "checkbox" at bounding box center [30, 299] width 32 height 32
checkbox input "true"
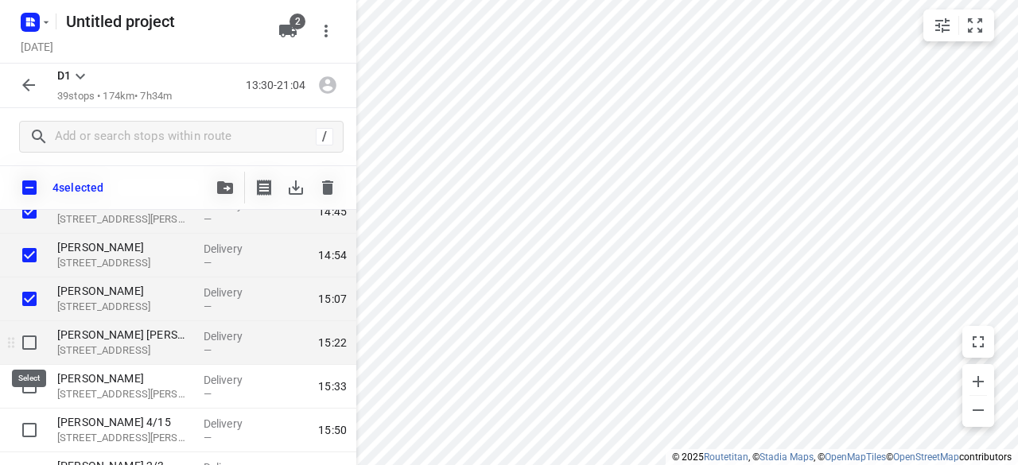
click at [32, 347] on input "checkbox" at bounding box center [30, 343] width 32 height 32
checkbox input "true"
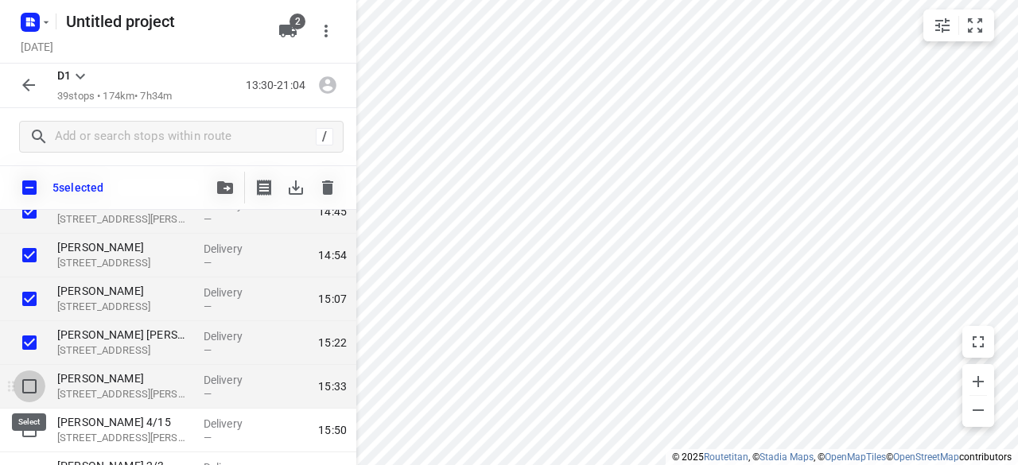
click at [29, 379] on input "checkbox" at bounding box center [30, 387] width 32 height 32
checkbox input "true"
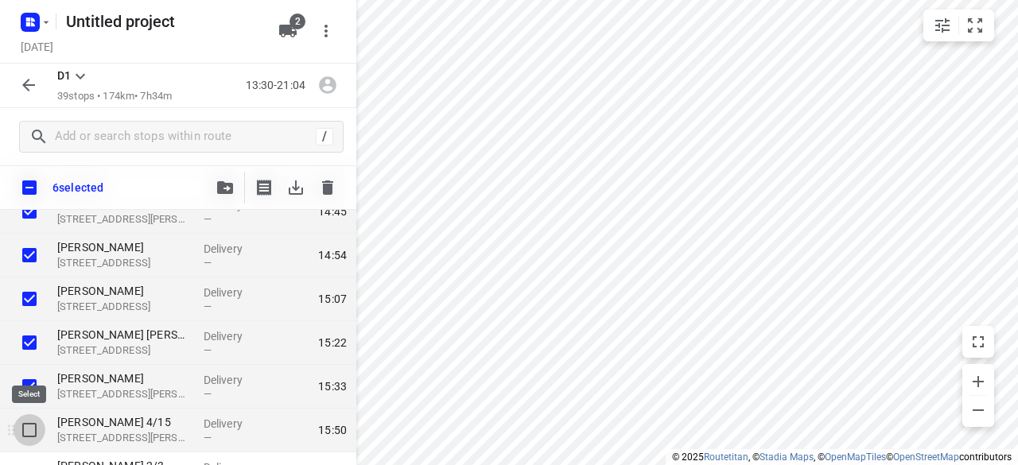
click at [33, 425] on input "checkbox" at bounding box center [30, 430] width 32 height 32
checkbox input "true"
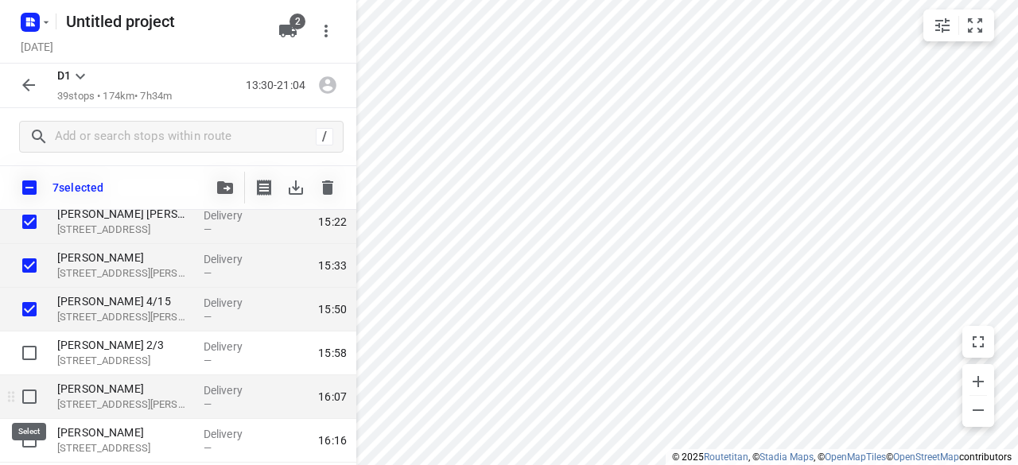
scroll to position [477, 0]
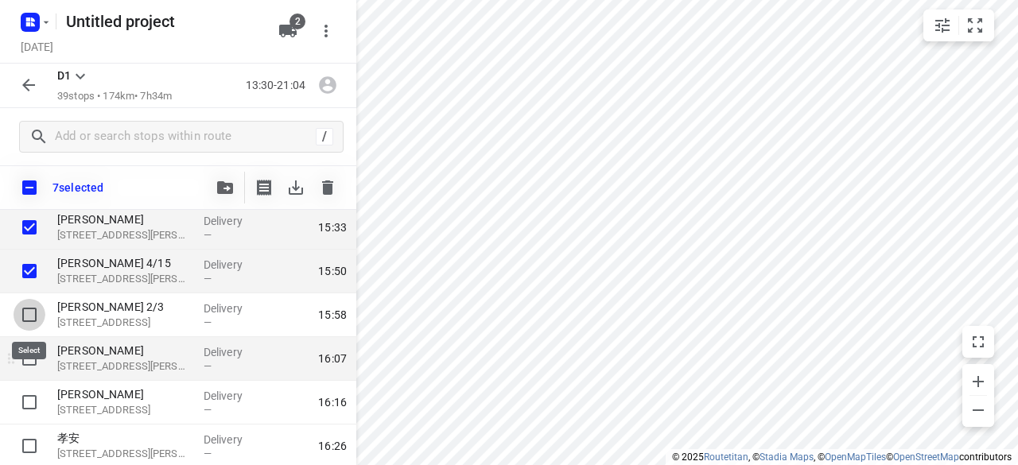
drag, startPoint x: 27, startPoint y: 325, endPoint x: 27, endPoint y: 351, distance: 26.2
click at [27, 327] on input "checkbox" at bounding box center [30, 315] width 32 height 32
checkbox input "true"
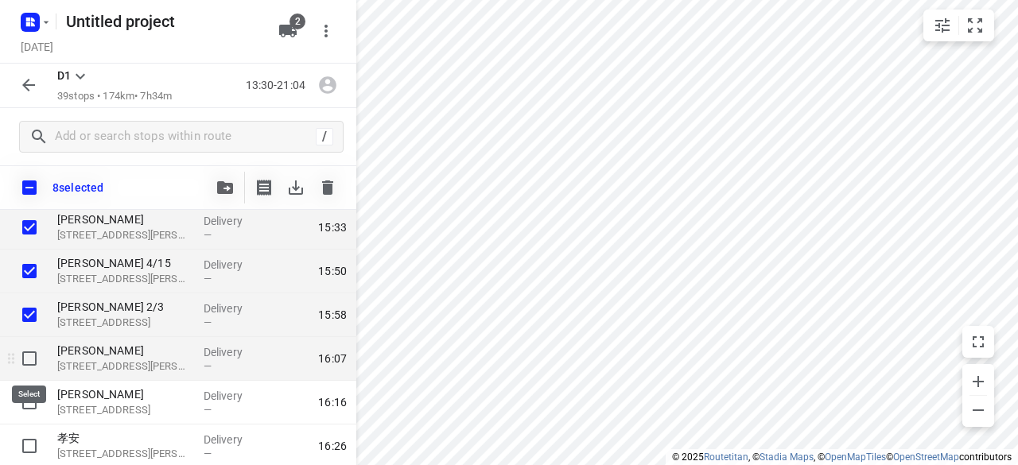
click at [27, 371] on input "checkbox" at bounding box center [30, 359] width 32 height 32
checkbox input "true"
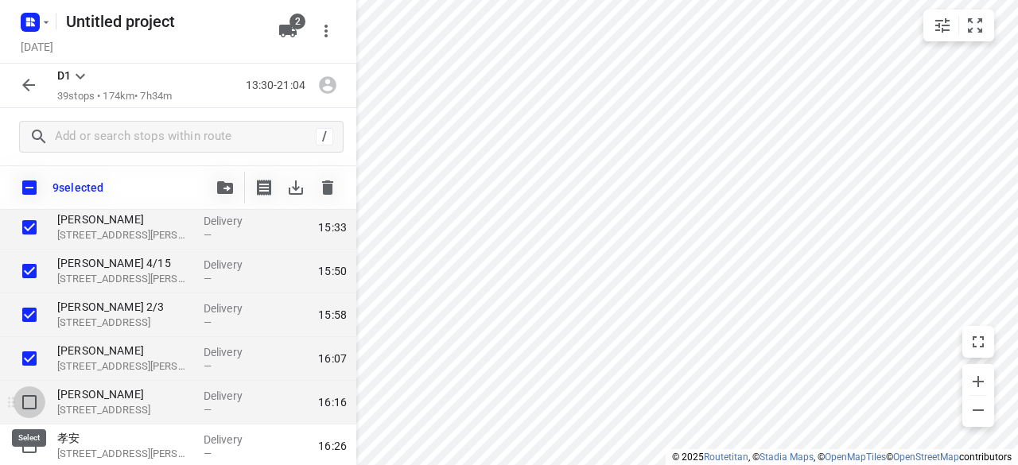
click at [38, 413] on input "checkbox" at bounding box center [30, 402] width 32 height 32
checkbox input "true"
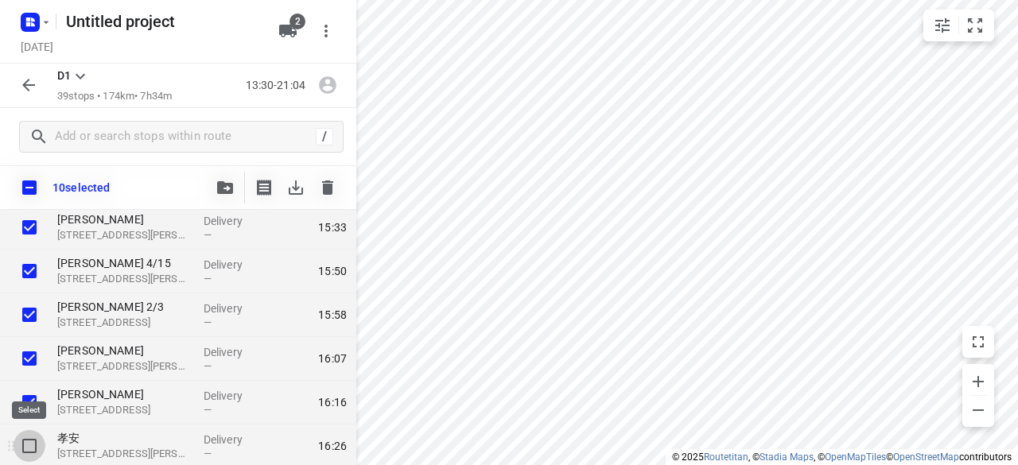
click at [37, 434] on input "checkbox" at bounding box center [30, 446] width 32 height 32
checkbox input "true"
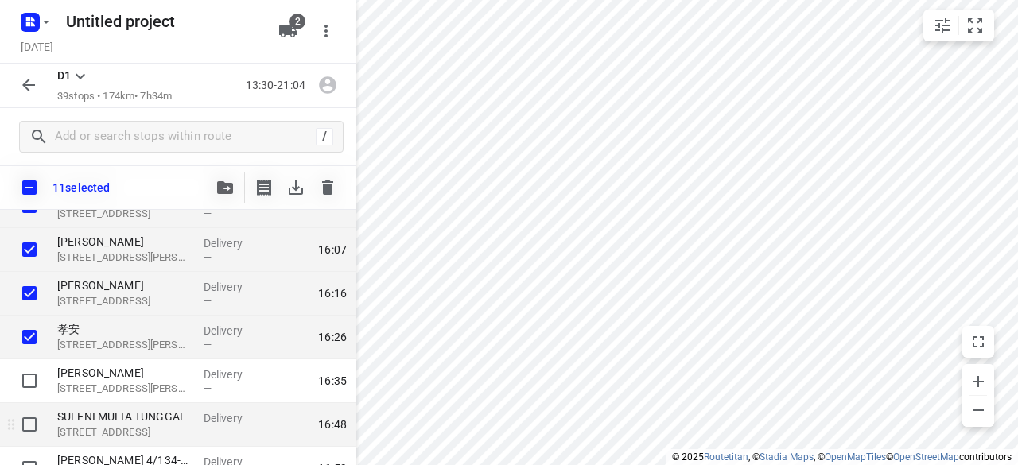
scroll to position [636, 0]
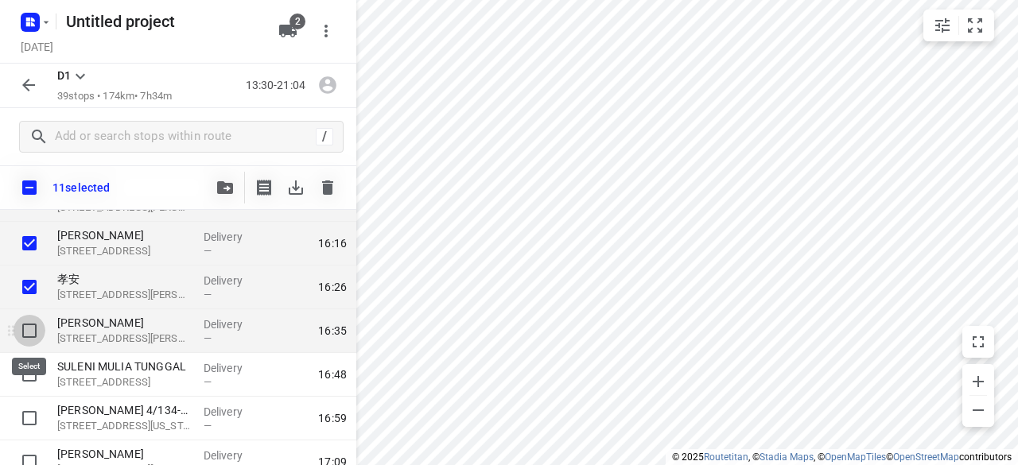
click at [33, 336] on input "checkbox" at bounding box center [30, 331] width 32 height 32
checkbox input "true"
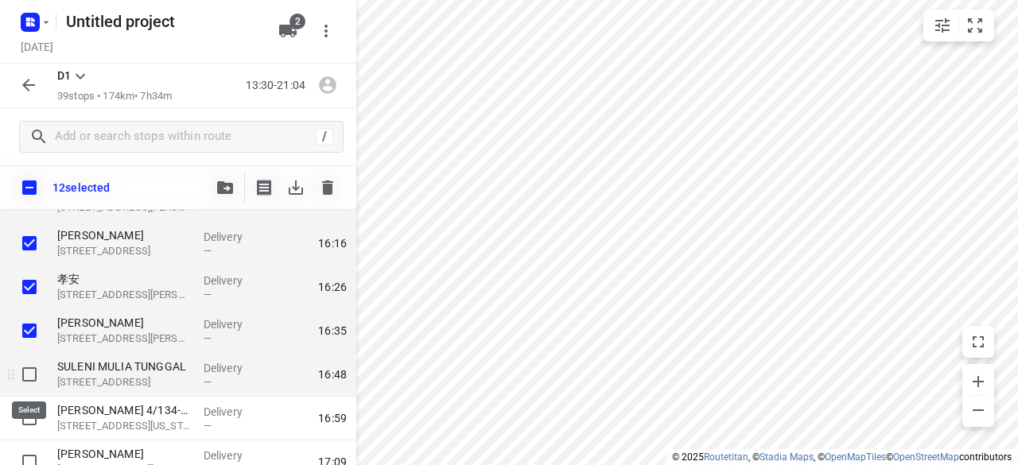
click at [25, 378] on input "checkbox" at bounding box center [30, 375] width 32 height 32
checkbox input "true"
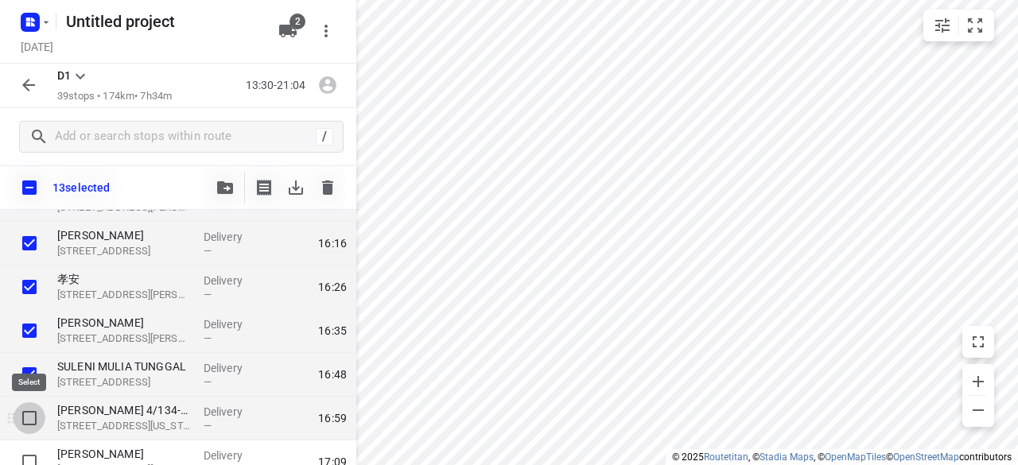
click at [31, 410] on input "checkbox" at bounding box center [30, 418] width 32 height 32
checkbox input "true"
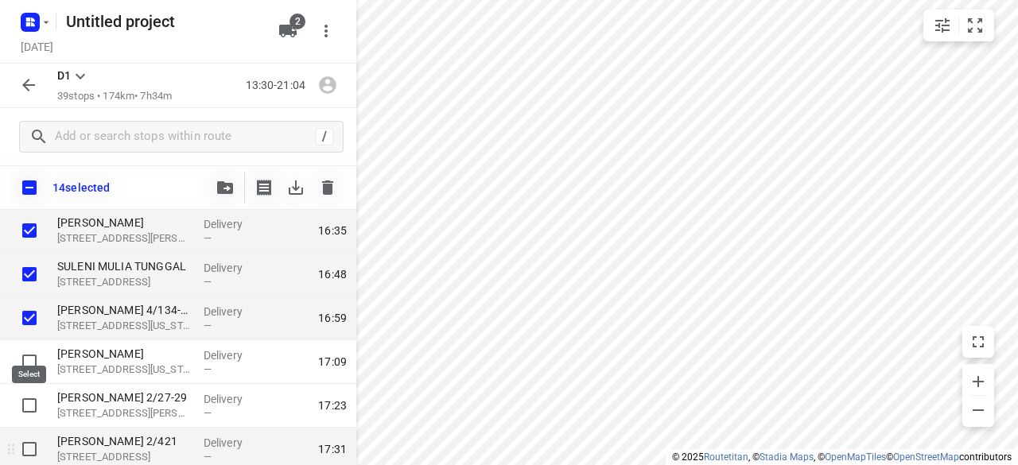
scroll to position [795, 0]
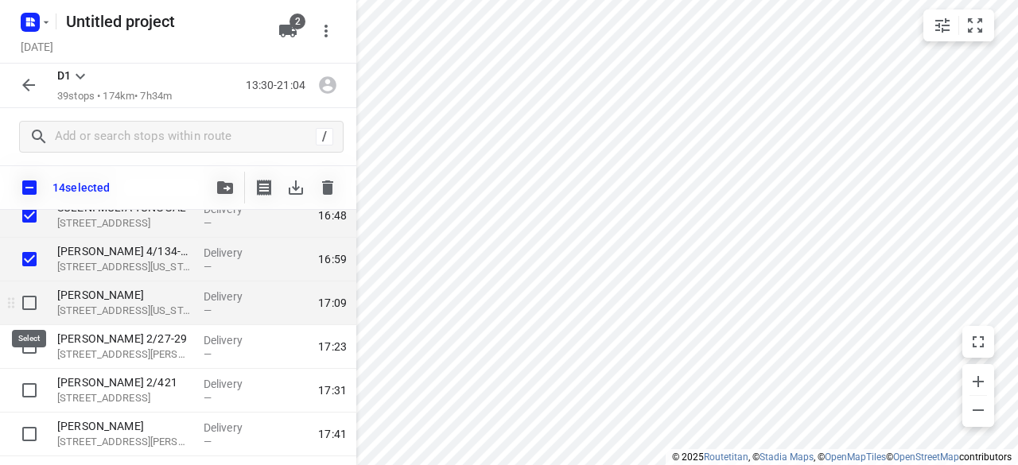
click at [25, 296] on input "checkbox" at bounding box center [30, 303] width 32 height 32
checkbox input "true"
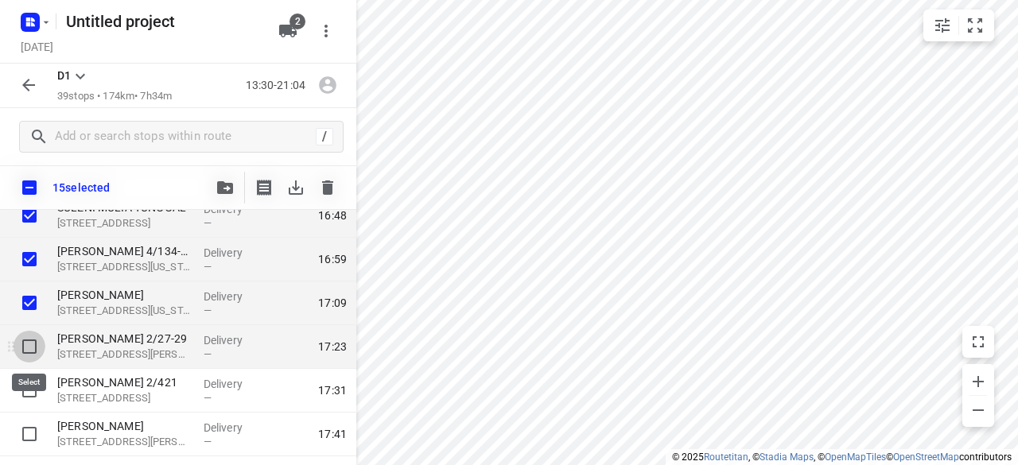
click at [29, 355] on input "checkbox" at bounding box center [30, 347] width 32 height 32
checkbox input "true"
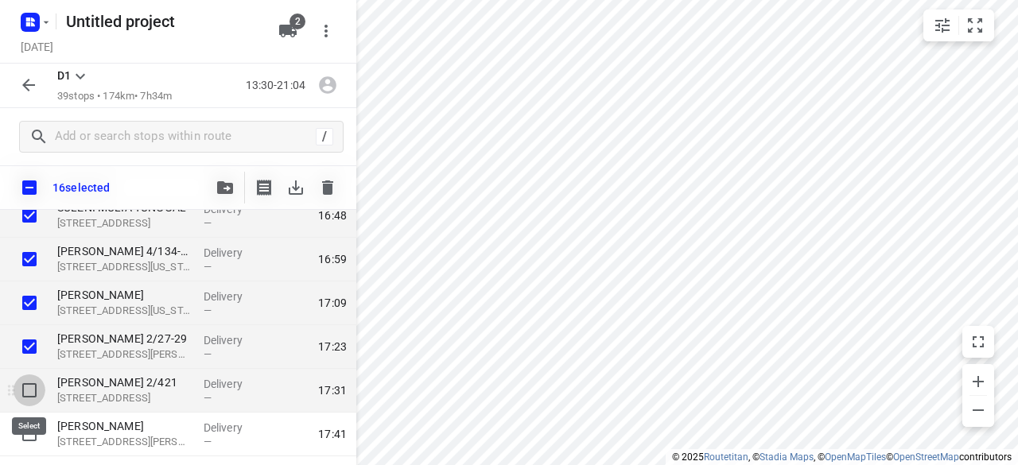
click at [25, 375] on input "checkbox" at bounding box center [30, 390] width 32 height 32
click at [29, 394] on input "checkbox" at bounding box center [30, 390] width 32 height 32
checkbox input "false"
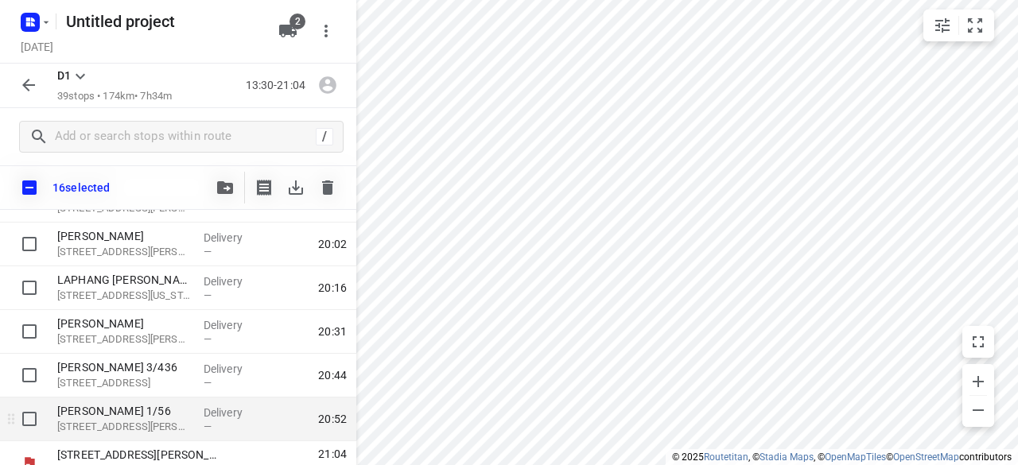
scroll to position [1573, 0]
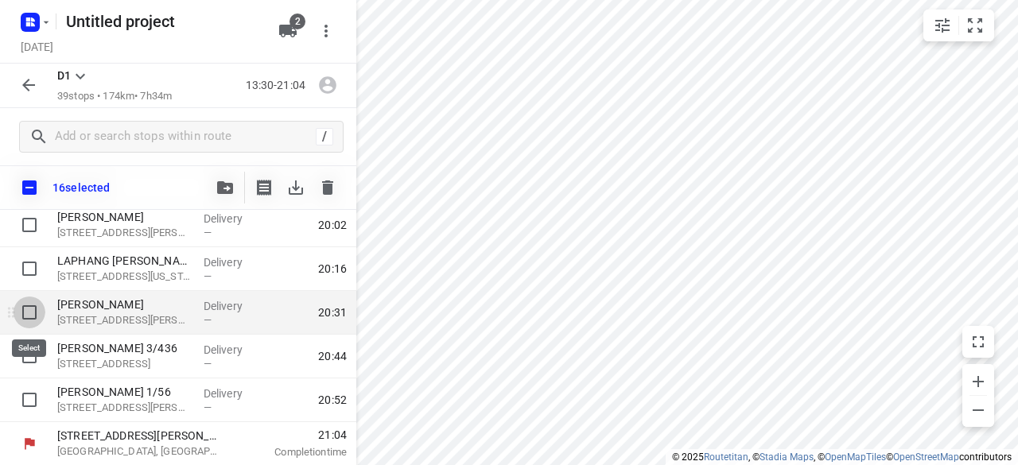
click at [29, 314] on input "checkbox" at bounding box center [30, 313] width 32 height 32
checkbox input "true"
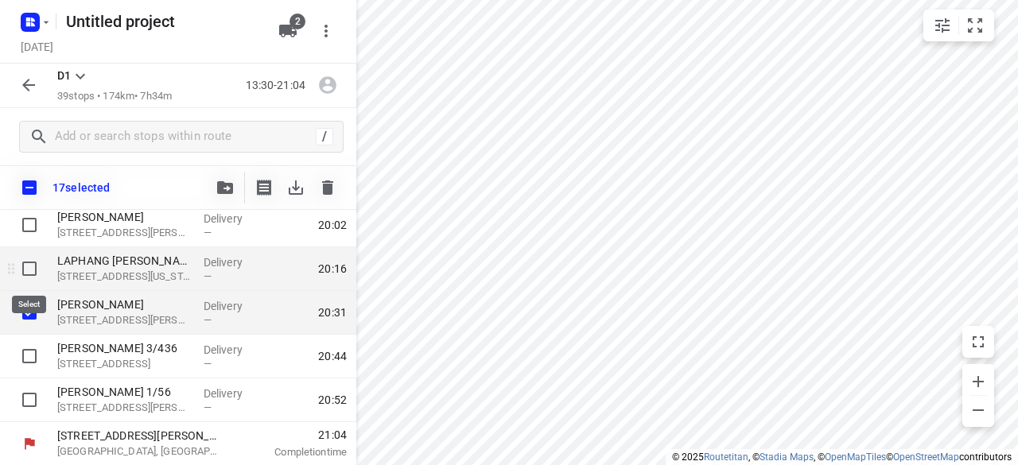
click at [37, 267] on input "checkbox" at bounding box center [30, 269] width 32 height 32
checkbox input "true"
click at [226, 186] on icon "button" at bounding box center [225, 187] width 16 height 13
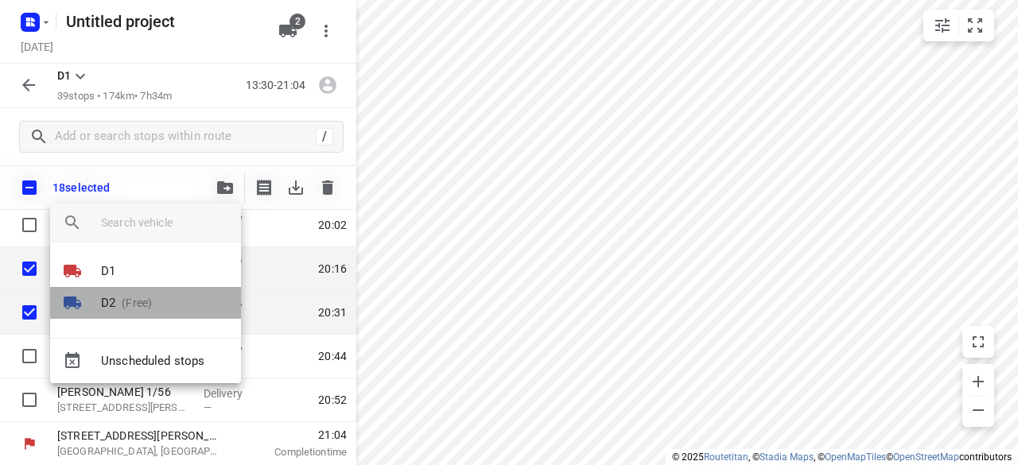
click at [145, 316] on li "D2 (Free)" at bounding box center [145, 303] width 191 height 32
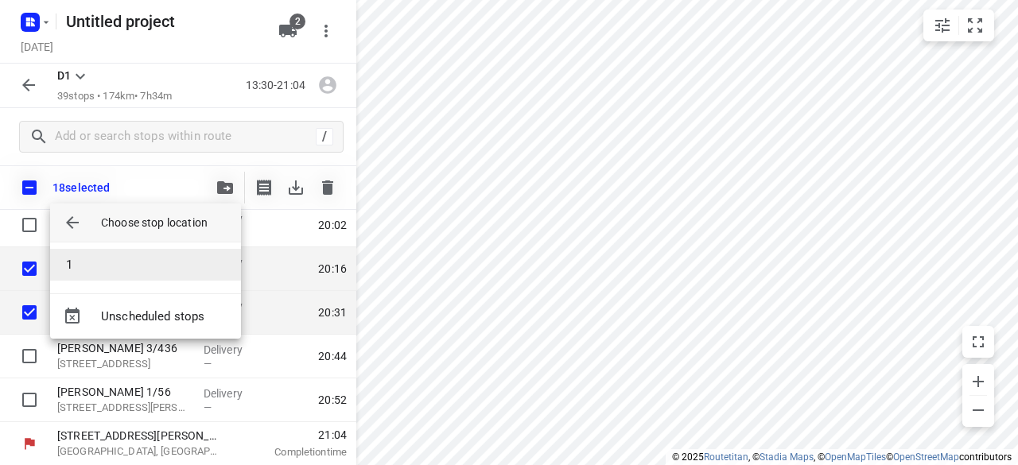
click at [111, 259] on li "1" at bounding box center [145, 265] width 191 height 32
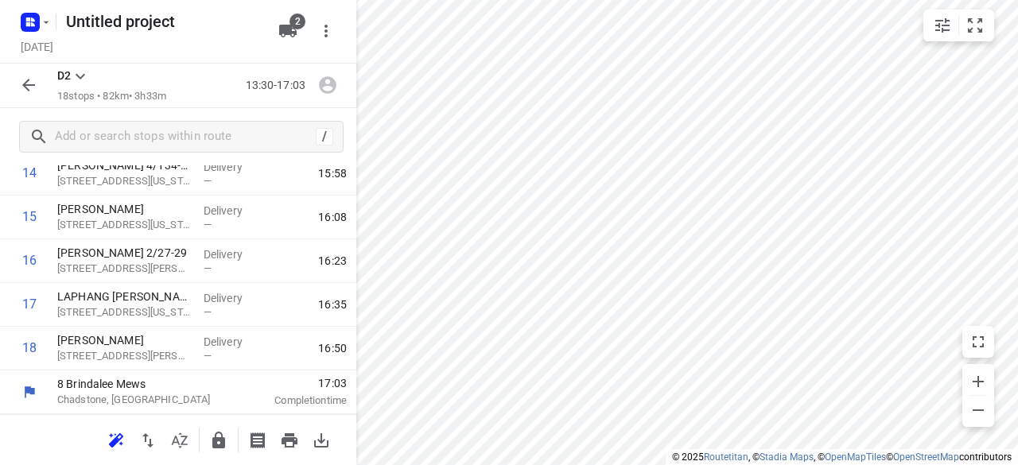
scroll to position [661, 0]
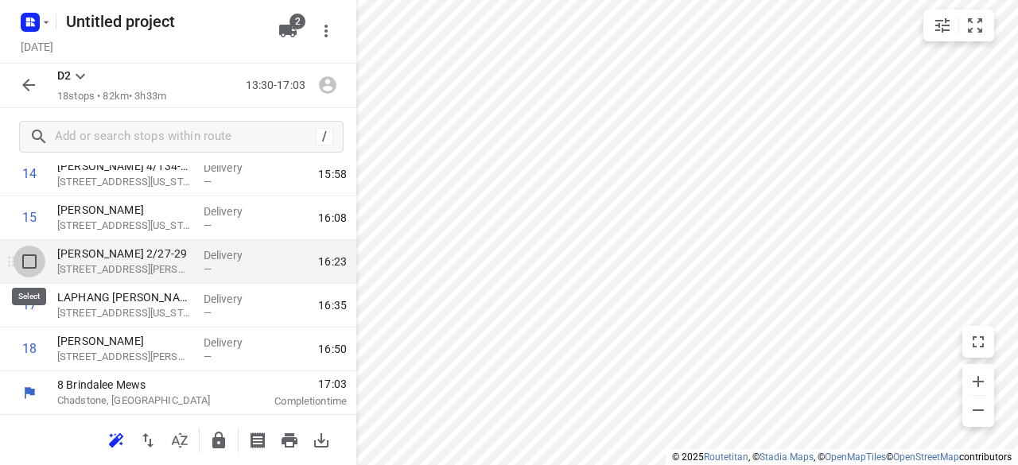
click at [36, 252] on input "checkbox" at bounding box center [30, 262] width 32 height 32
checkbox input "true"
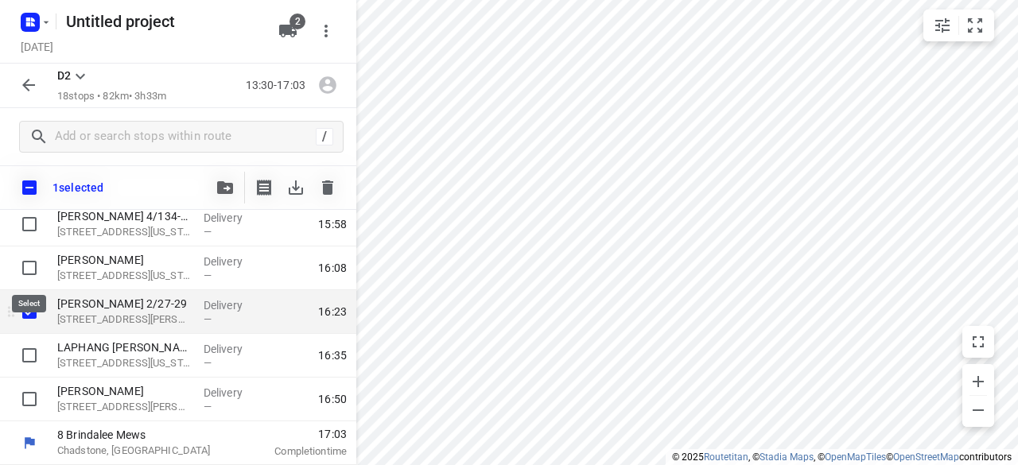
scroll to position [654, 0]
click at [223, 192] on icon "button" at bounding box center [225, 187] width 16 height 13
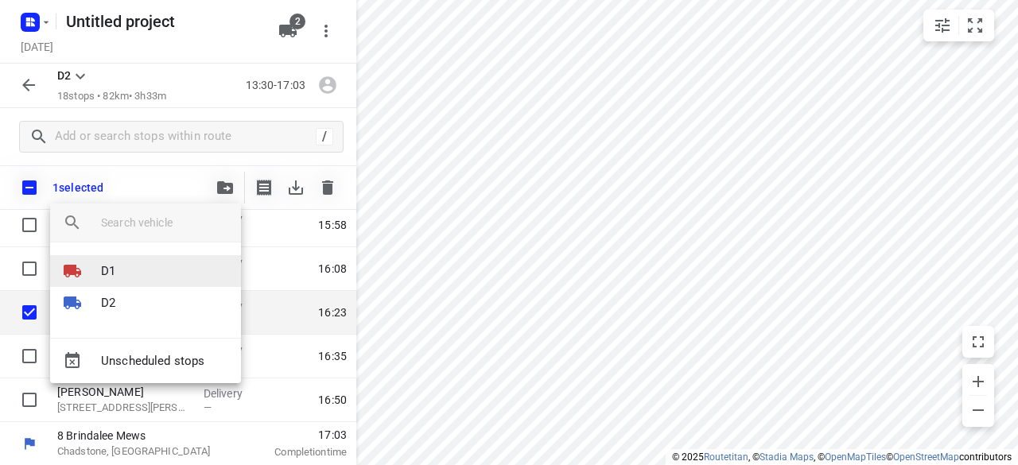
click at [118, 280] on li "D1" at bounding box center [145, 271] width 191 height 32
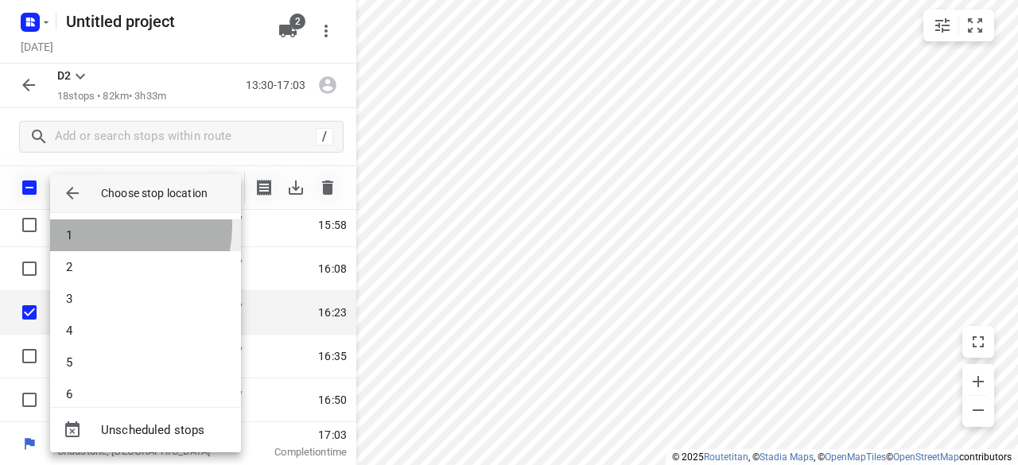
click at [97, 226] on li "1" at bounding box center [145, 235] width 191 height 32
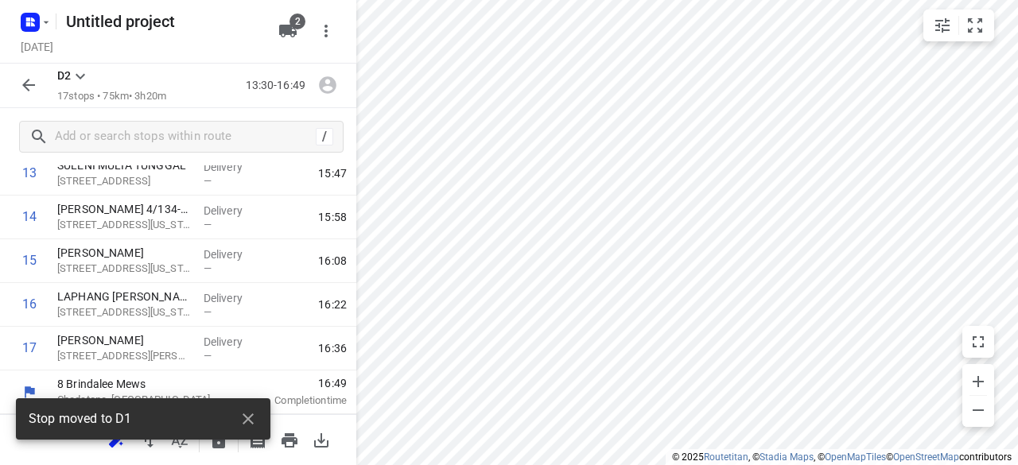
scroll to position [617, 0]
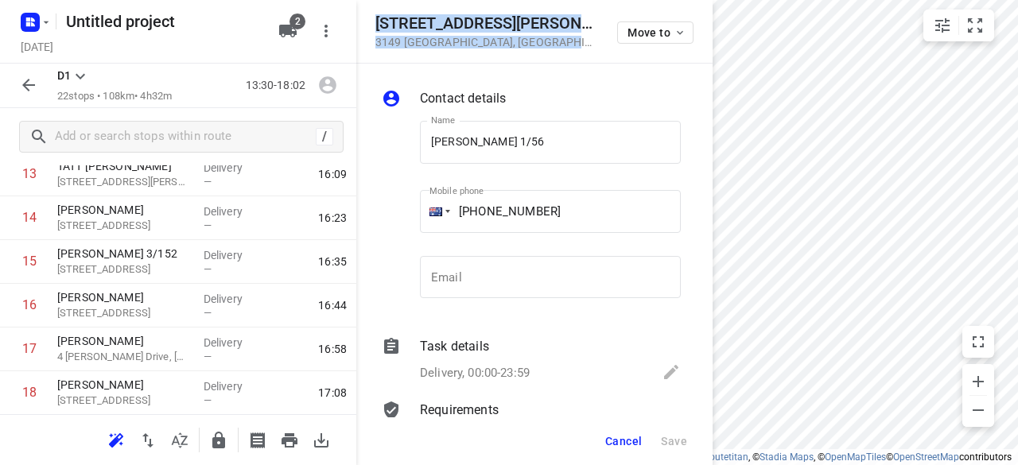
drag, startPoint x: 541, startPoint y: 50, endPoint x: 372, endPoint y: 20, distance: 171.3
click at [372, 20] on div "[STREET_ADDRESS][PERSON_NAME] Move to" at bounding box center [534, 32] width 356 height 64
copy div "[STREET_ADDRESS][PERSON_NAME]"
click at [285, 20] on button "2" at bounding box center [288, 31] width 32 height 32
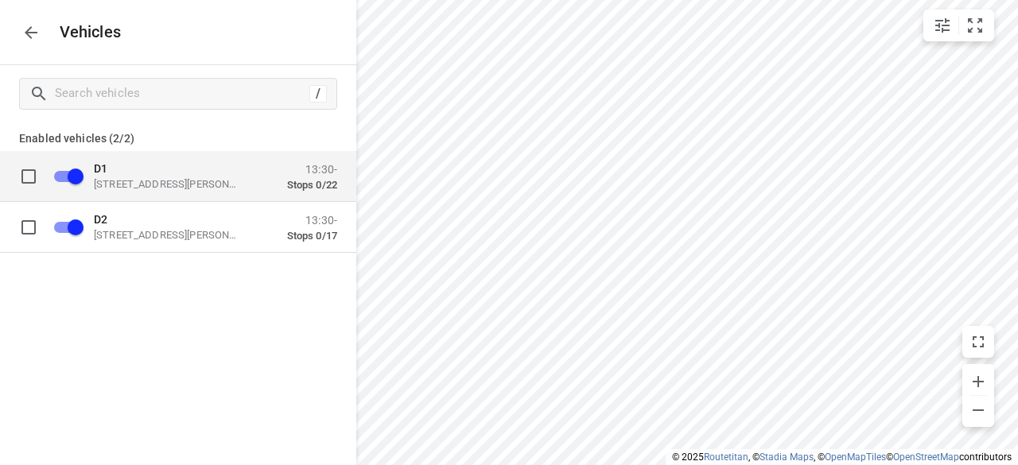
click at [130, 177] on div "D1 [STREET_ADDRESS][PERSON_NAME]" at bounding box center [173, 175] width 159 height 29
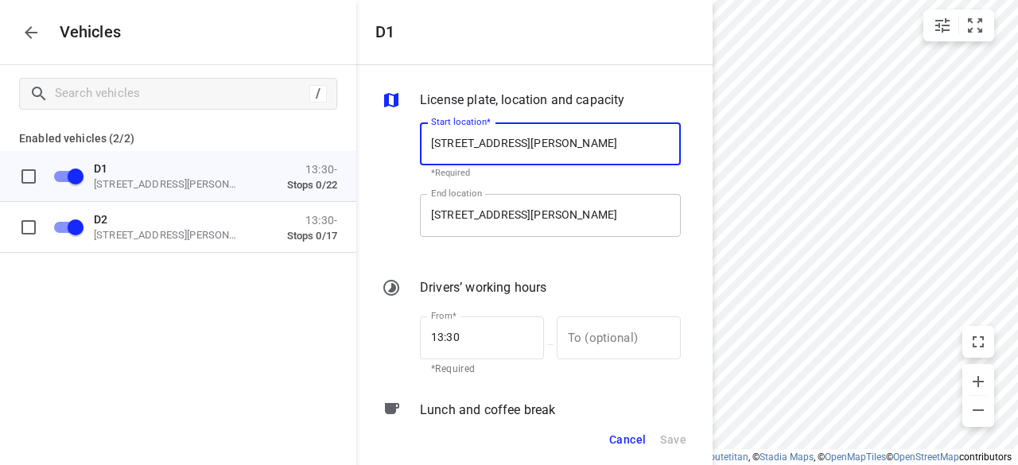
click at [506, 236] on input "[STREET_ADDRESS][PERSON_NAME]" at bounding box center [550, 215] width 261 height 43
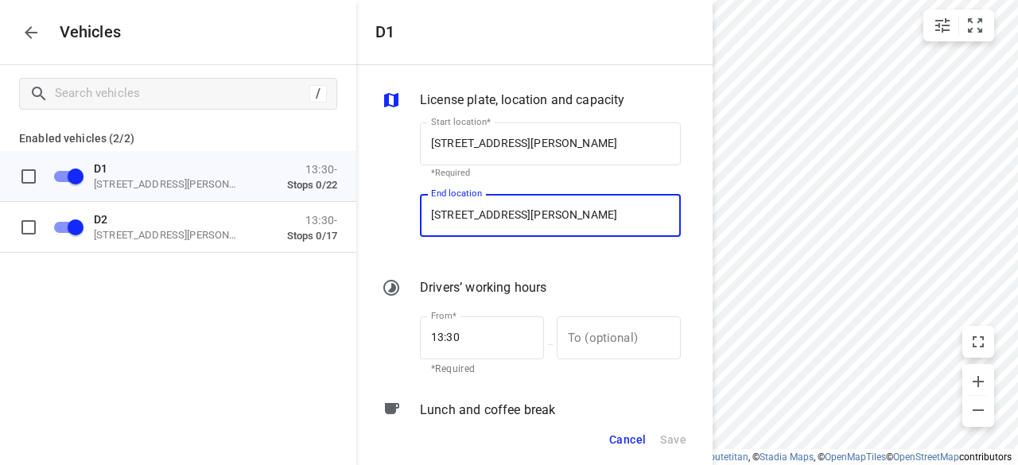
paste input "[STREET_ADDRESS][PERSON_NAME]"
type input "[STREET_ADDRESS][PERSON_NAME]"
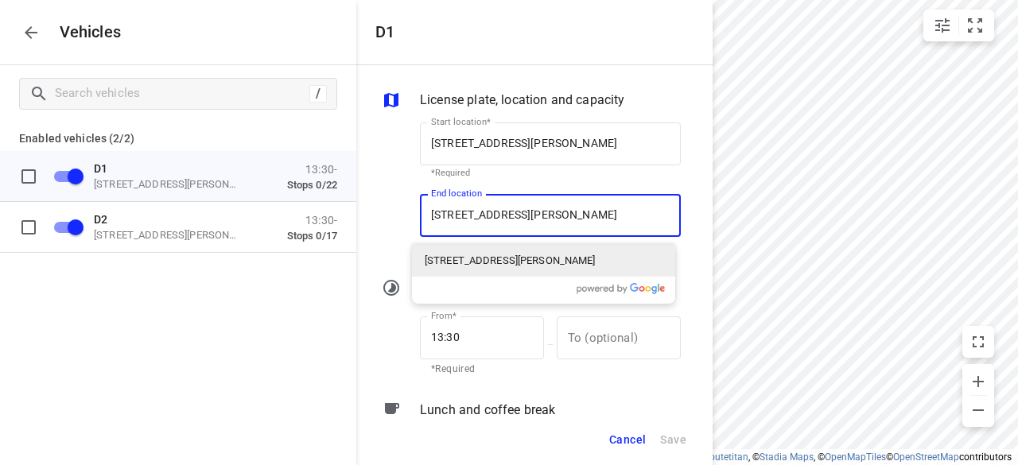
click at [494, 259] on p "[STREET_ADDRESS][PERSON_NAME]" at bounding box center [510, 261] width 171 height 16
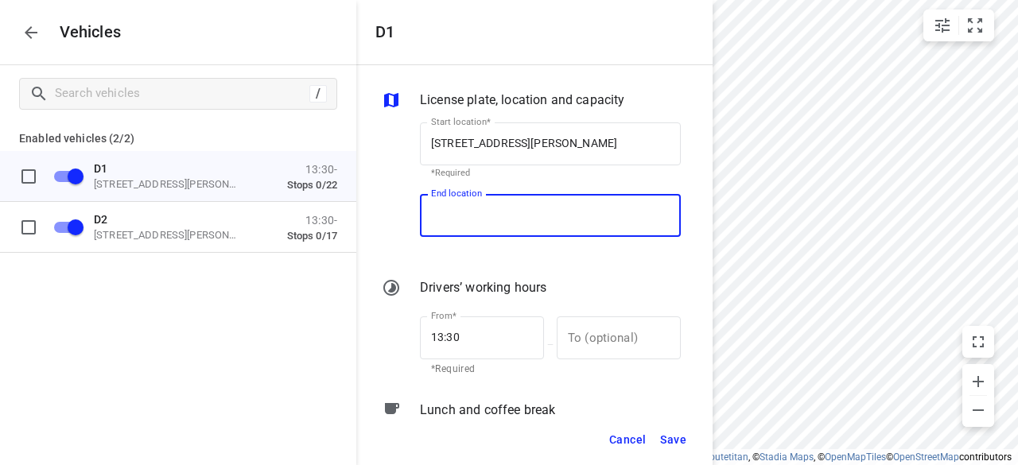
scroll to position [0, 0]
type input "[STREET_ADDRESS][PERSON_NAME]"
click at [664, 443] on span "Save" at bounding box center [673, 440] width 26 height 20
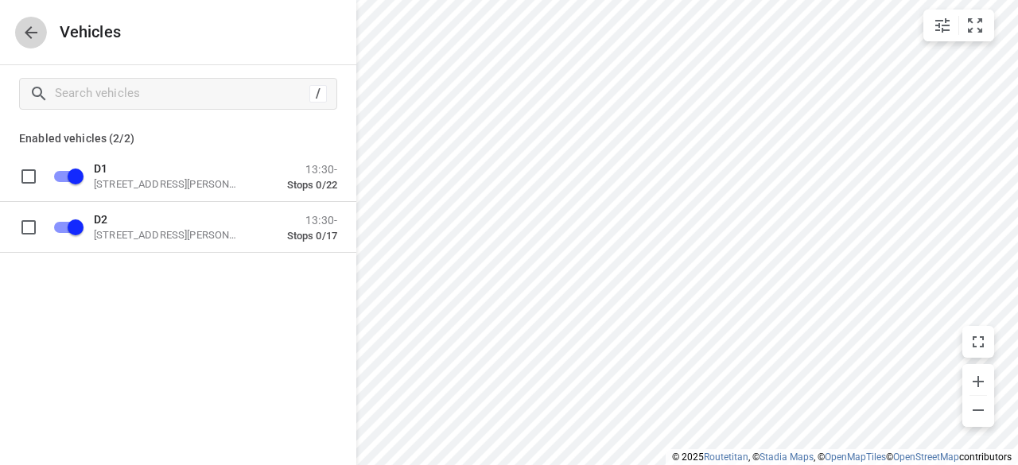
click at [42, 28] on button "button" at bounding box center [31, 33] width 32 height 32
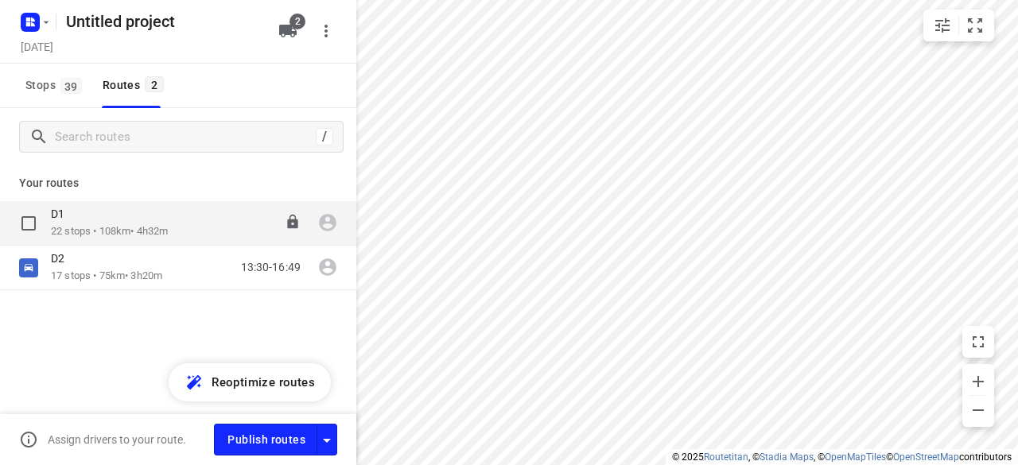
click at [113, 224] on p "22 stops • 108km • 4h32m" at bounding box center [109, 231] width 117 height 15
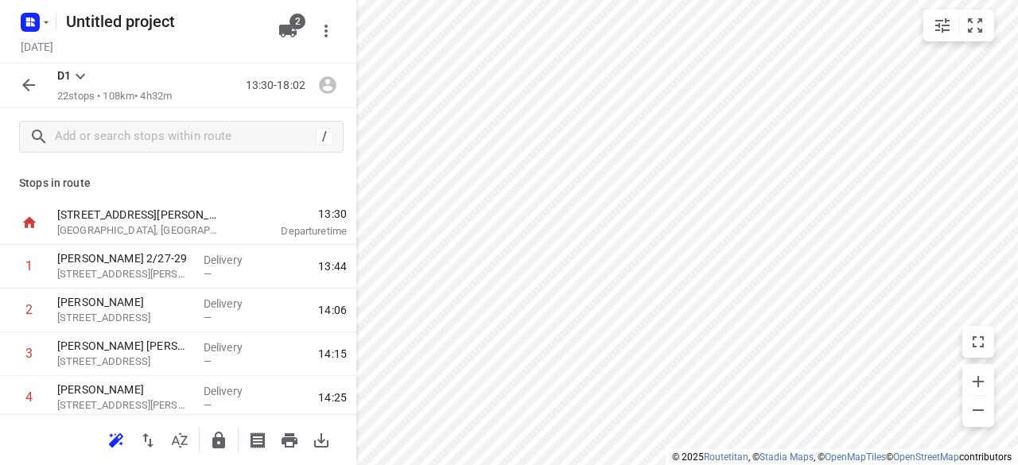
click at [99, 440] on div at bounding box center [178, 439] width 356 height 51
click at [107, 441] on icon "button" at bounding box center [116, 440] width 19 height 19
click at [33, 81] on icon "button" at bounding box center [28, 85] width 19 height 19
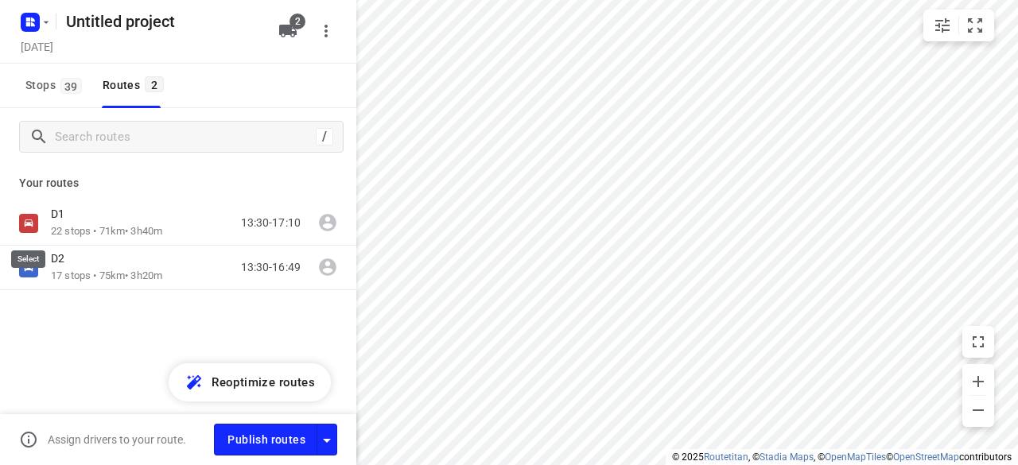
click at [0, 0] on input "checkbox" at bounding box center [0, 0] width 0 height 0
checkbox input "true"
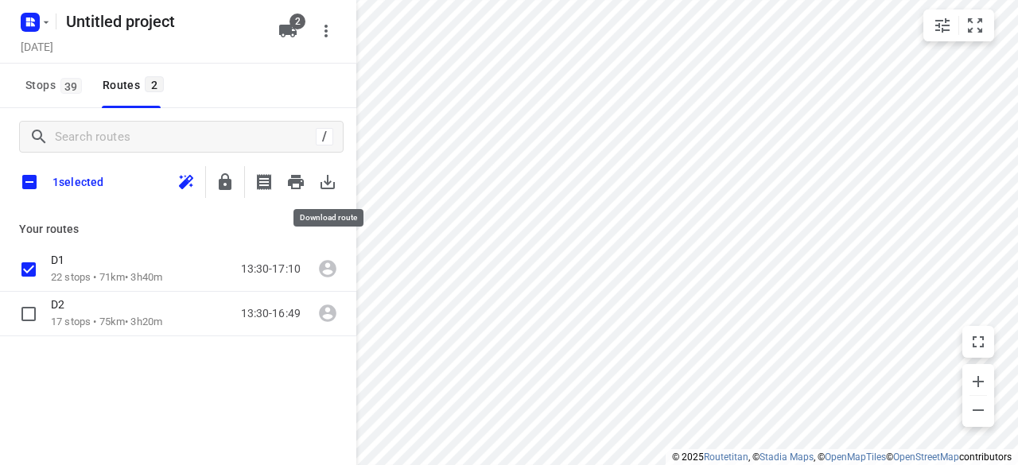
click at [340, 185] on button "button" at bounding box center [328, 182] width 32 height 32
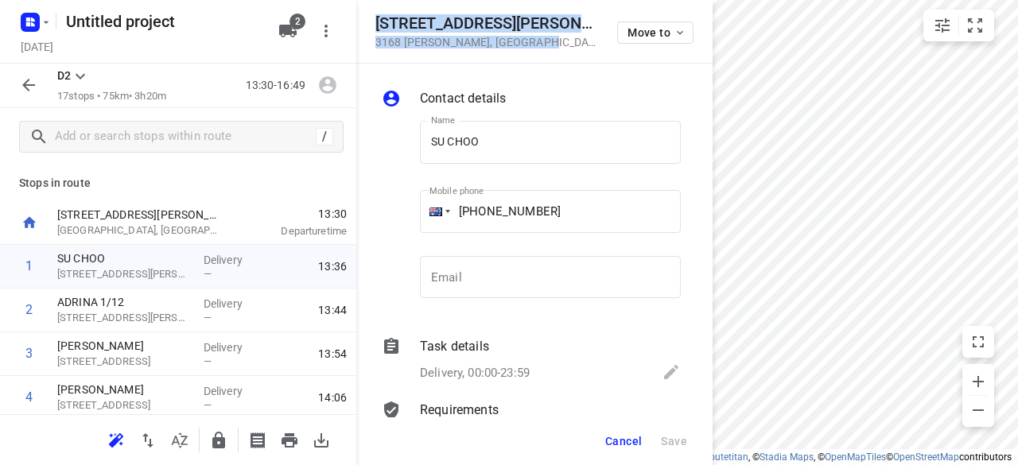
drag, startPoint x: 507, startPoint y: 54, endPoint x: 372, endPoint y: 17, distance: 140.0
click at [372, 17] on div "[STREET_ADDRESS][PERSON_NAME][PERSON_NAME] Move to" at bounding box center [534, 32] width 356 height 64
copy div "[STREET_ADDRESS][PERSON_NAME][PERSON_NAME]"
click at [276, 33] on button "2" at bounding box center [288, 31] width 32 height 32
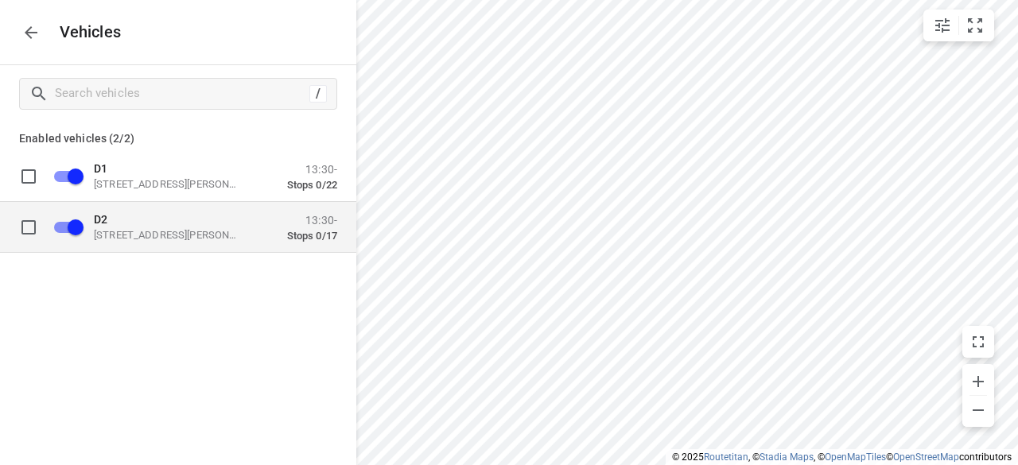
click at [127, 217] on p "D2" at bounding box center [173, 218] width 159 height 13
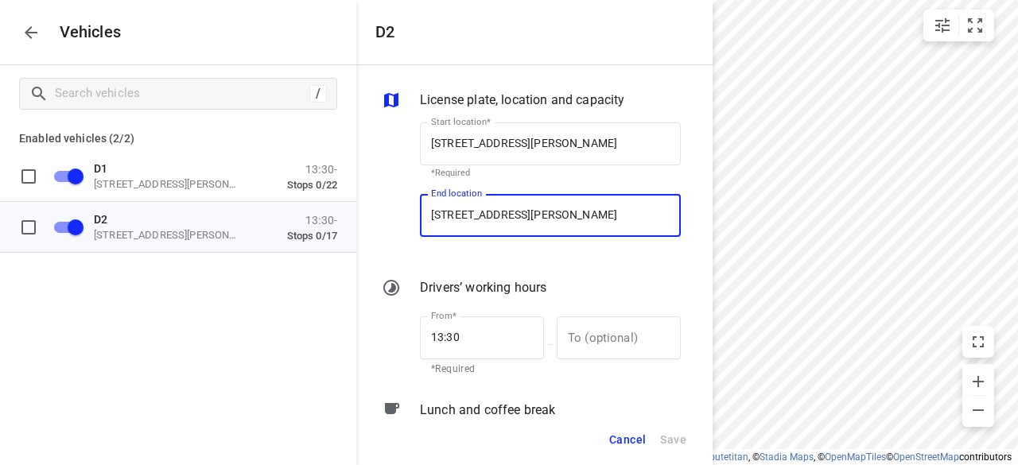
click at [531, 227] on input "[STREET_ADDRESS][PERSON_NAME]" at bounding box center [550, 215] width 261 height 43
paste input "[STREET_ADDRESS][PERSON_NAME][PERSON_NAME]"
type input "[STREET_ADDRESS][PERSON_NAME][PERSON_NAME]"
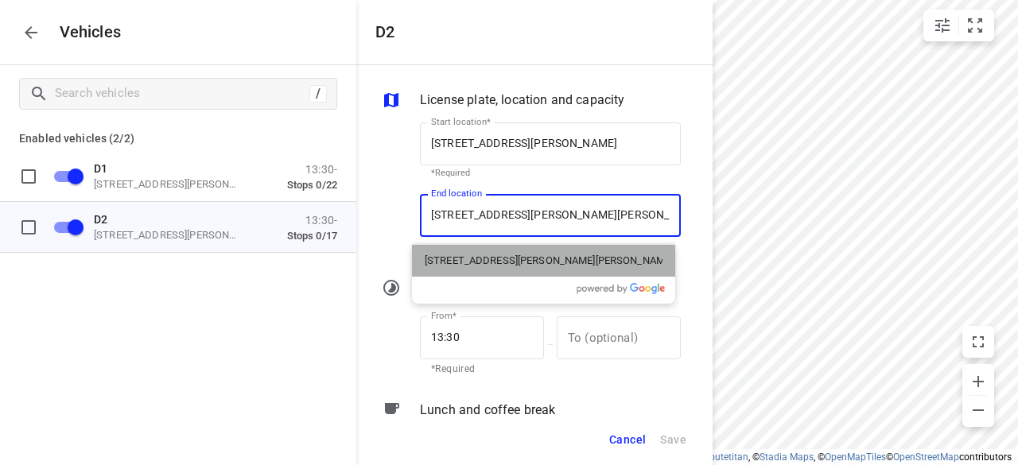
click at [499, 254] on p "[STREET_ADDRESS][PERSON_NAME][PERSON_NAME]" at bounding box center [544, 261] width 238 height 16
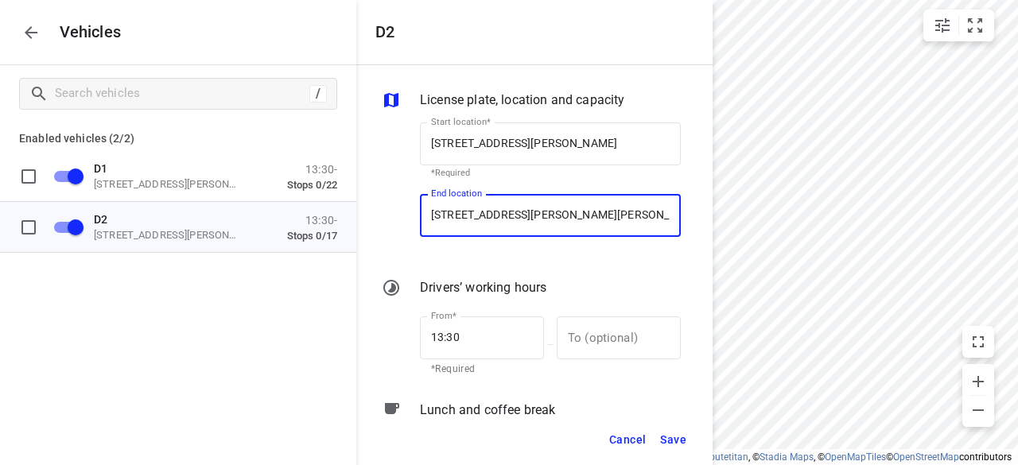
type input "[STREET_ADDRESS][PERSON_NAME][PERSON_NAME]"
click at [660, 441] on span "Save" at bounding box center [673, 440] width 26 height 20
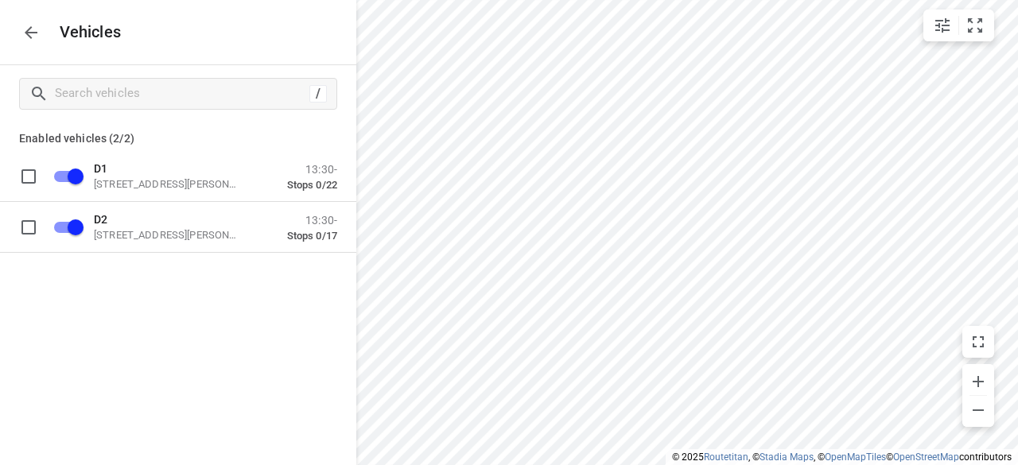
click at [35, 37] on icon "button" at bounding box center [30, 32] width 19 height 19
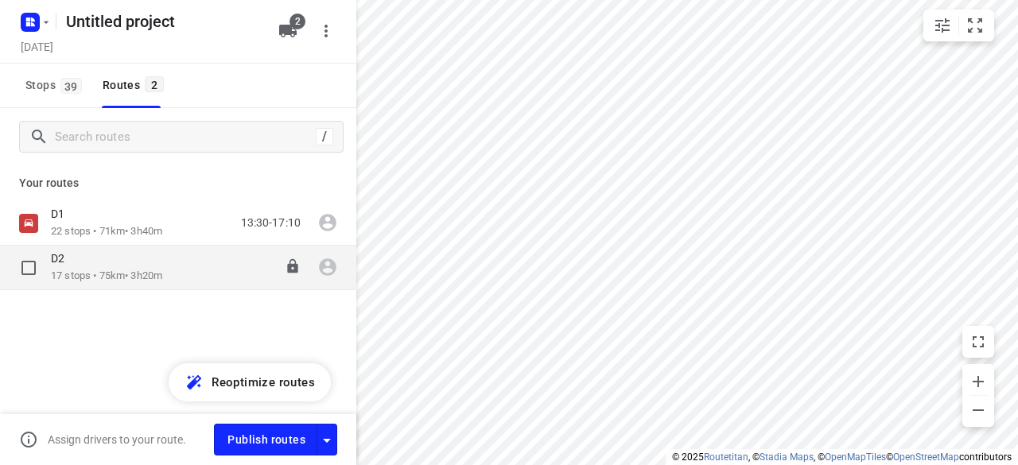
click at [84, 264] on div "D2" at bounding box center [106, 259] width 111 height 17
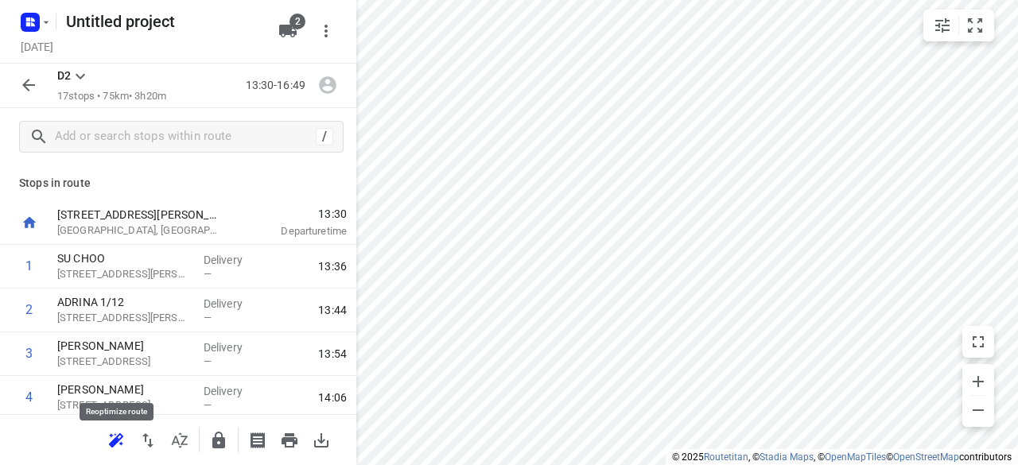
click at [130, 441] on button "button" at bounding box center [116, 441] width 32 height 32
click at [24, 87] on icon "button" at bounding box center [28, 85] width 19 height 19
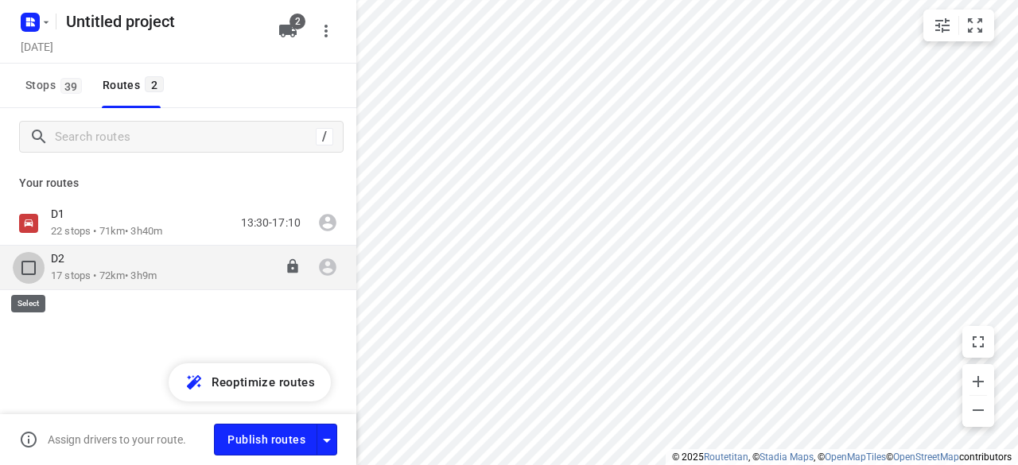
click at [29, 262] on input "checkbox" at bounding box center [29, 268] width 32 height 32
checkbox input "true"
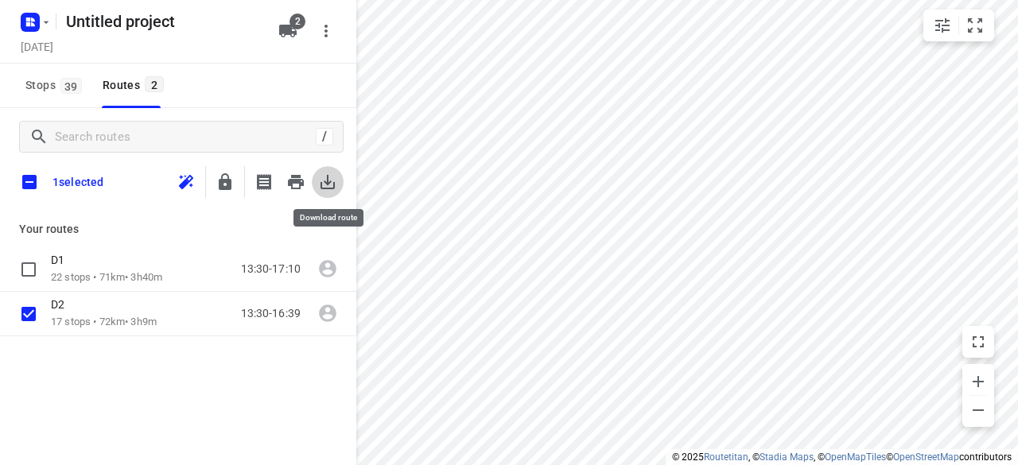
click at [332, 188] on icon "button" at bounding box center [327, 182] width 14 height 14
